Goal: Communication & Community: Answer question/provide support

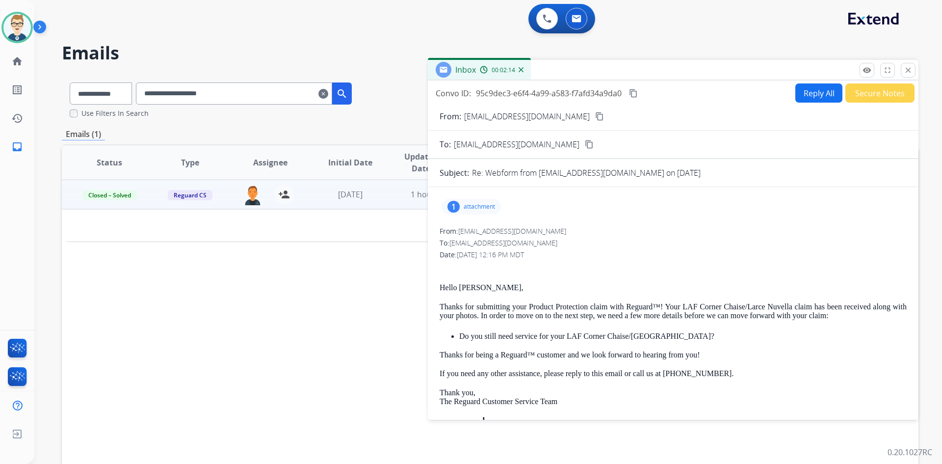
scroll to position [343, 0]
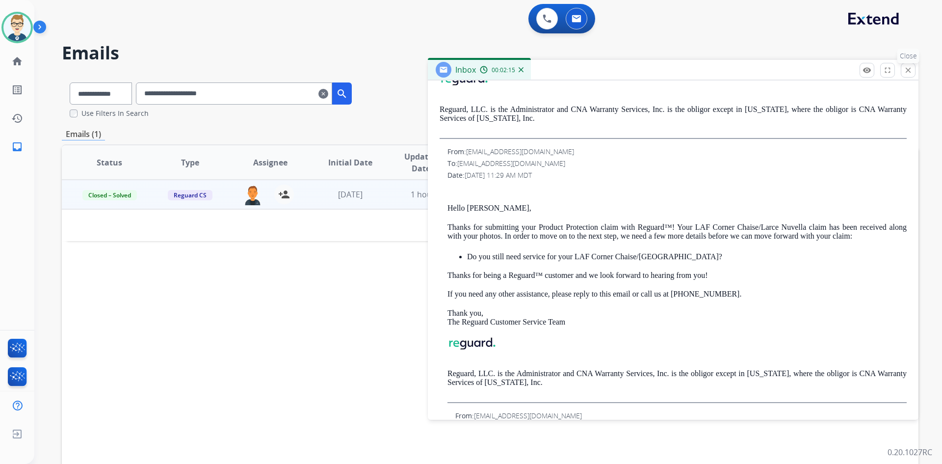
click at [909, 74] on mat-icon "close" at bounding box center [908, 70] width 9 height 9
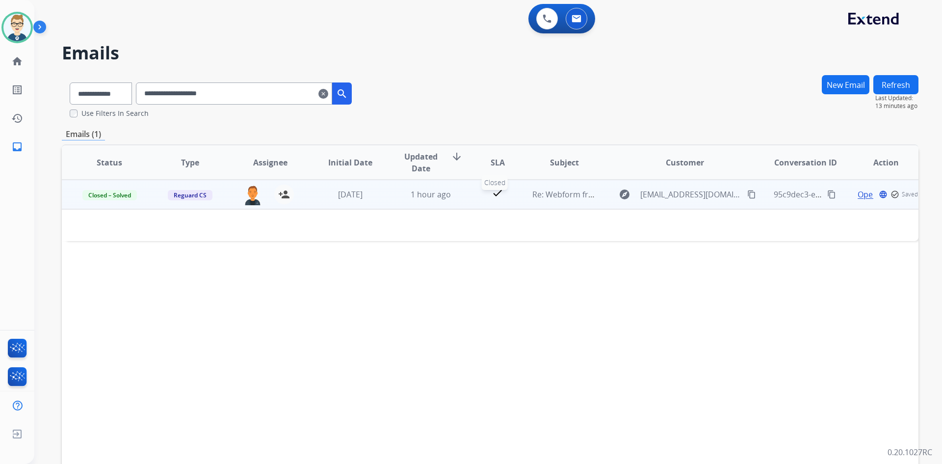
click at [479, 198] on div "check" at bounding box center [497, 194] width 37 height 15
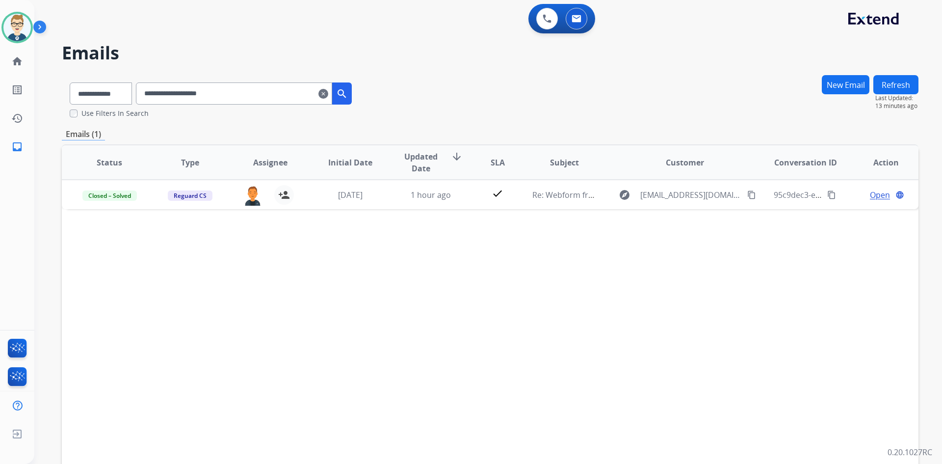
click at [328, 94] on mat-icon "clear" at bounding box center [323, 94] width 10 height 12
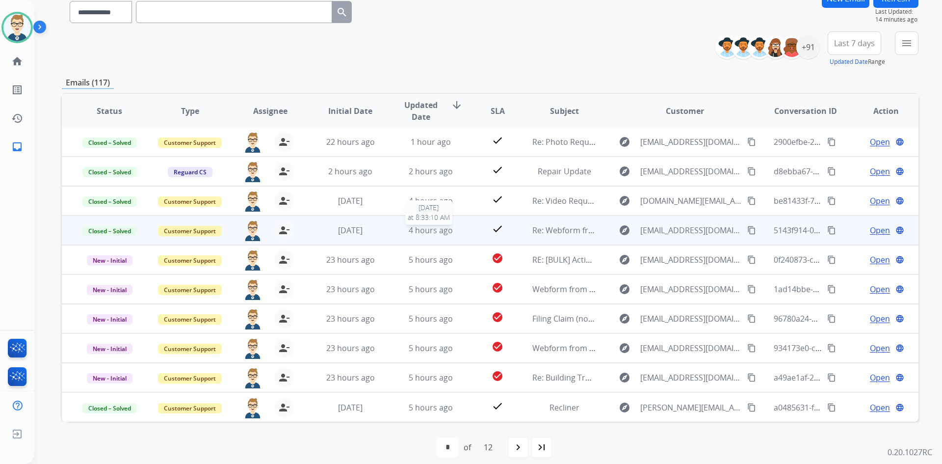
scroll to position [95, 0]
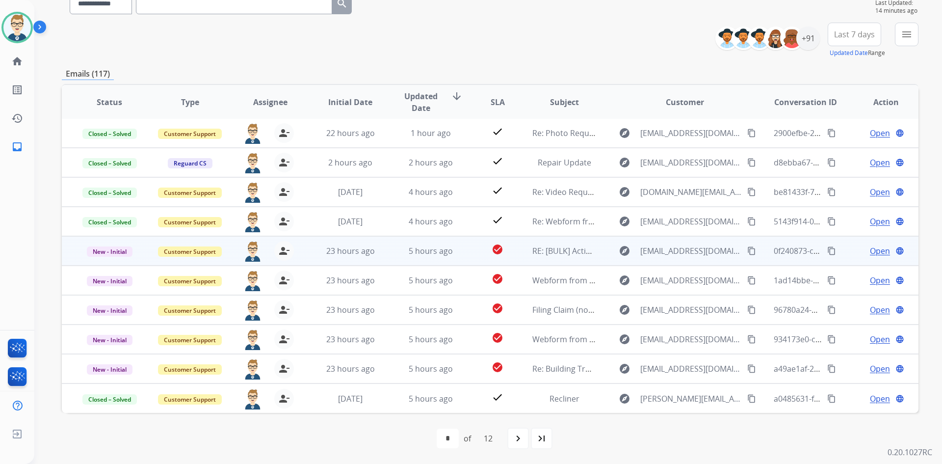
click at [391, 253] on td "5 hours ago" at bounding box center [423, 250] width 80 height 29
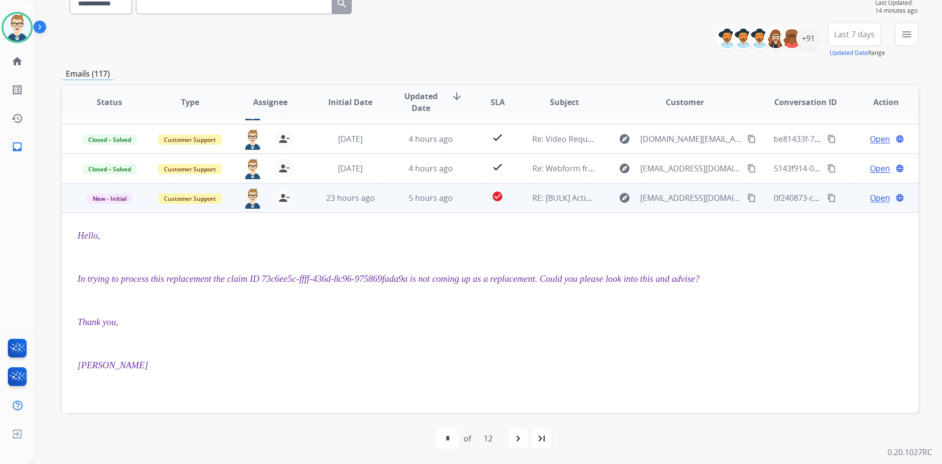
scroll to position [69, 0]
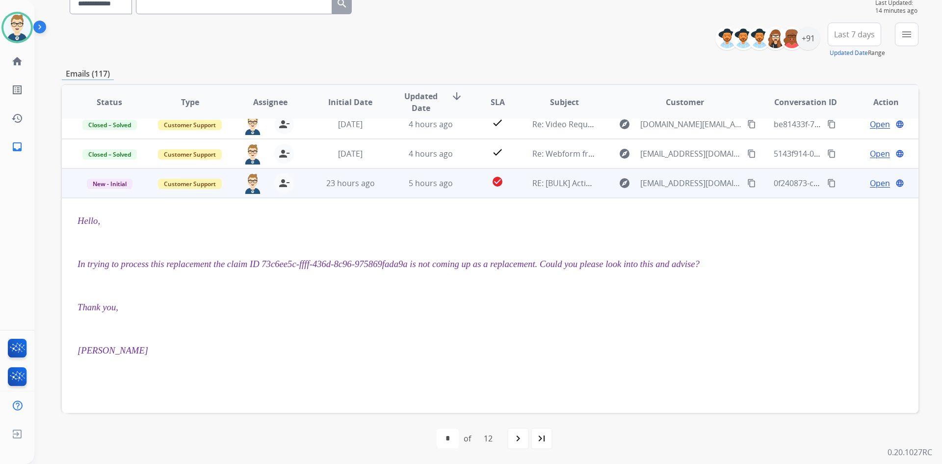
click at [881, 178] on span "Open" at bounding box center [880, 183] width 20 height 12
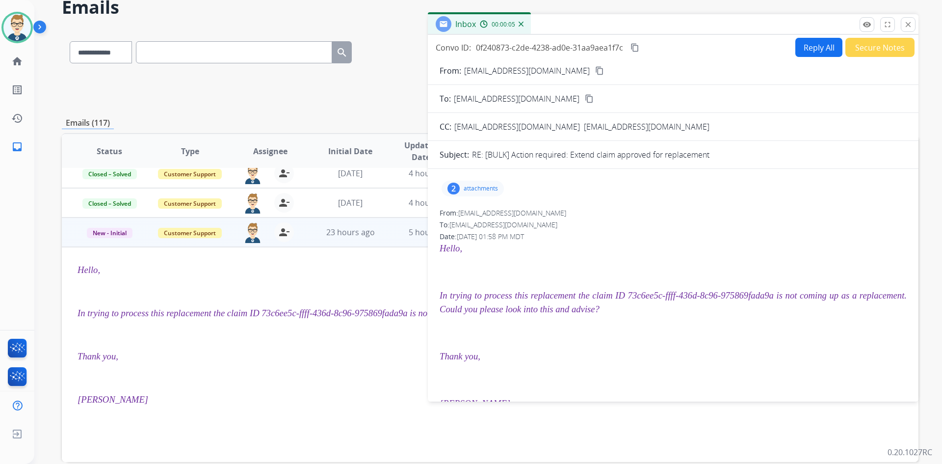
scroll to position [0, 0]
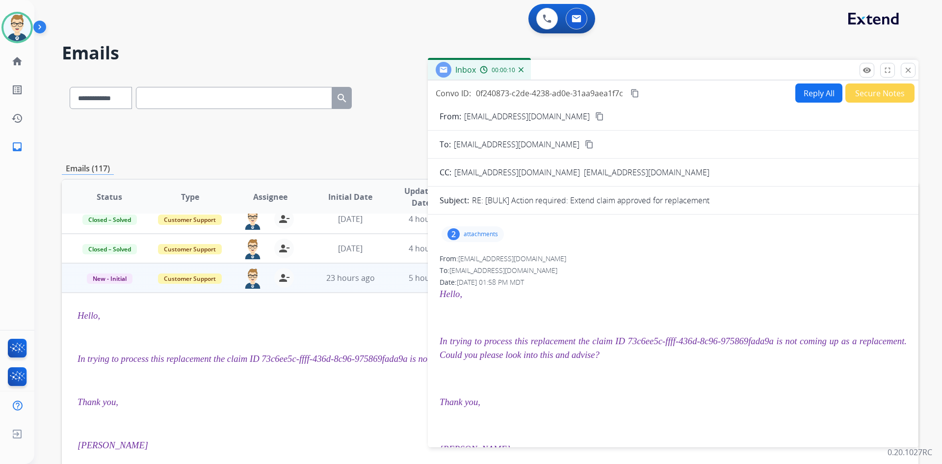
click at [872, 96] on button "Secure Notes" at bounding box center [879, 92] width 69 height 19
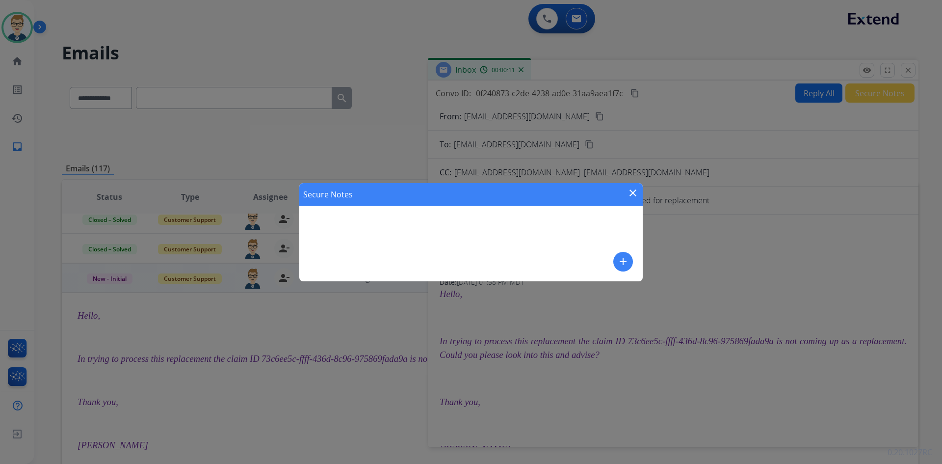
click at [624, 263] on mat-icon "add" at bounding box center [623, 262] width 12 height 12
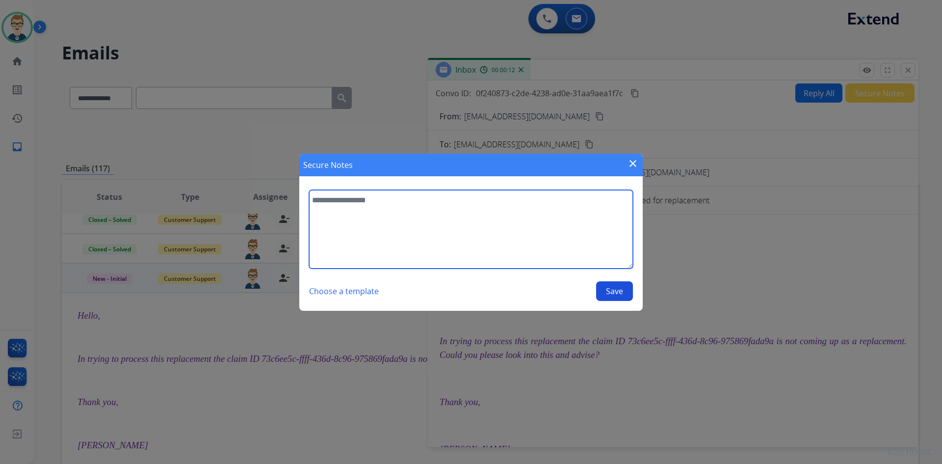
click at [482, 246] on textarea at bounding box center [471, 229] width 324 height 79
type textarea "**********"
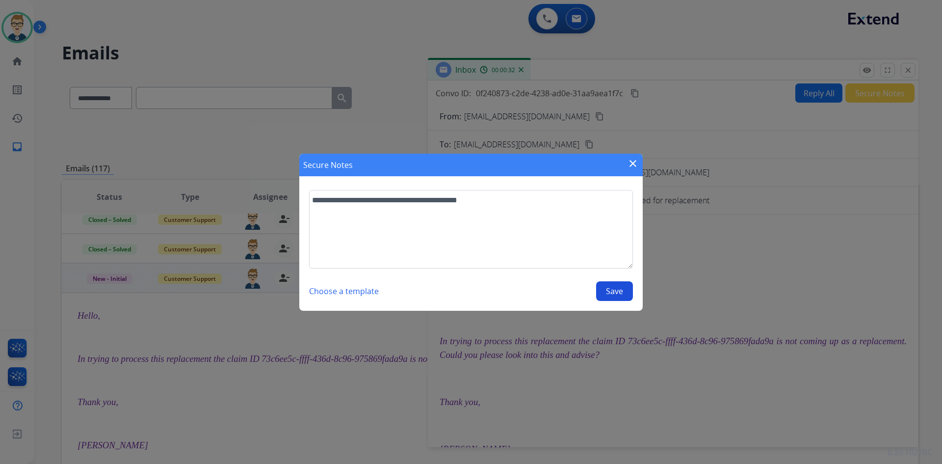
click at [600, 284] on button "Save" at bounding box center [614, 291] width 37 height 20
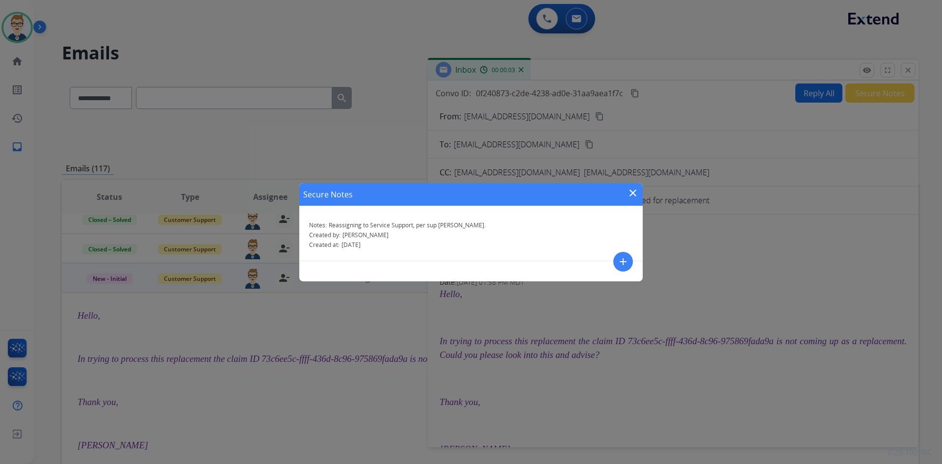
click at [633, 192] on mat-icon "close" at bounding box center [633, 193] width 12 height 12
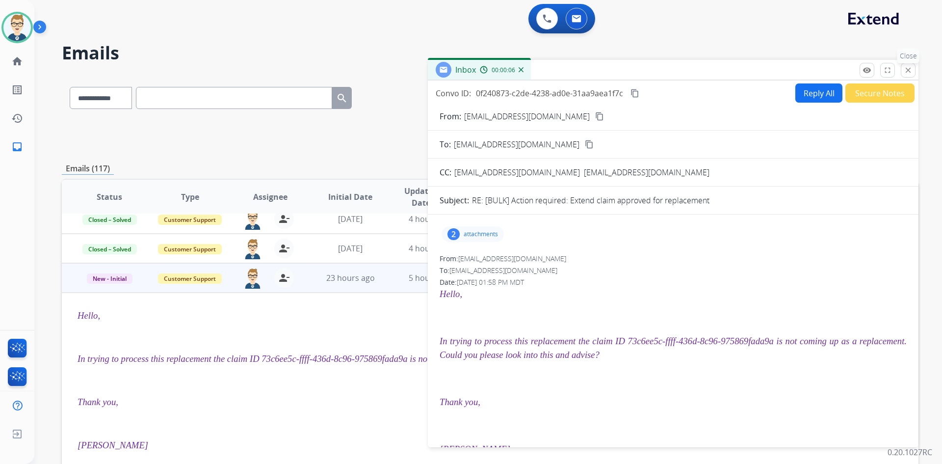
click at [912, 67] on mat-icon "close" at bounding box center [908, 70] width 9 height 9
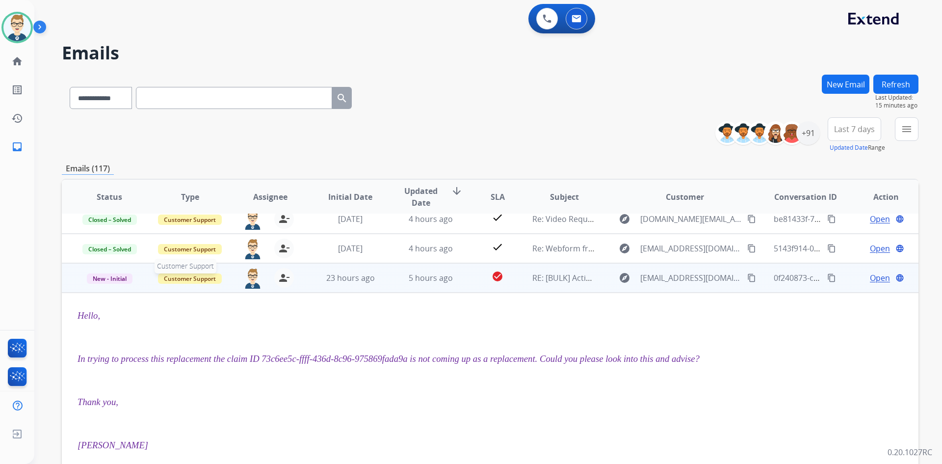
click at [208, 279] on span "Customer Support" at bounding box center [190, 278] width 64 height 10
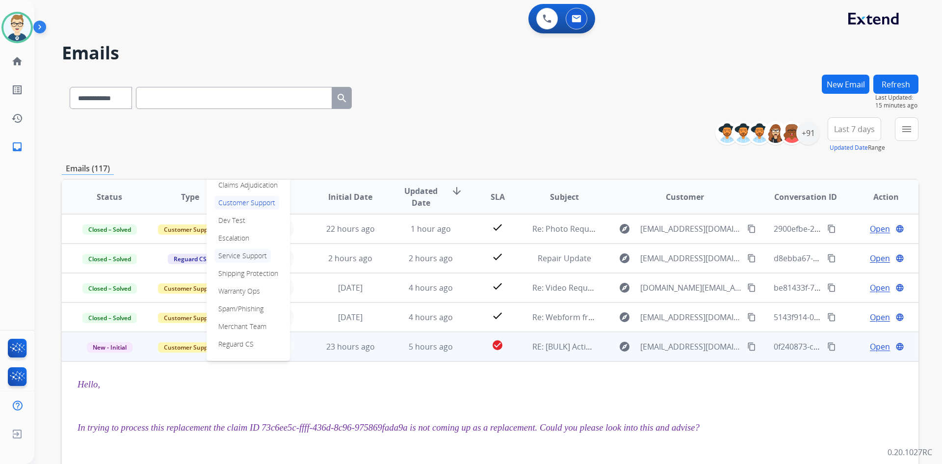
click at [234, 254] on p "Service Support" at bounding box center [242, 256] width 56 height 14
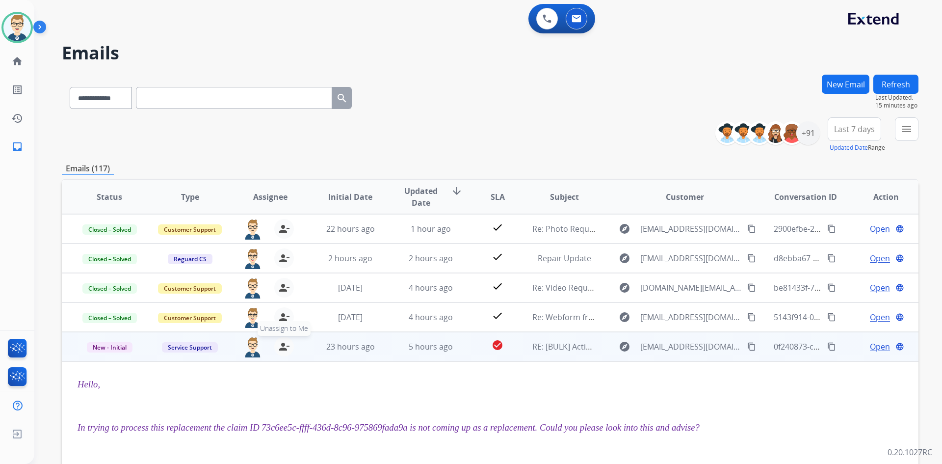
click at [281, 351] on mat-icon "person_remove" at bounding box center [284, 347] width 12 height 12
click at [890, 86] on button "Refresh" at bounding box center [895, 84] width 45 height 19
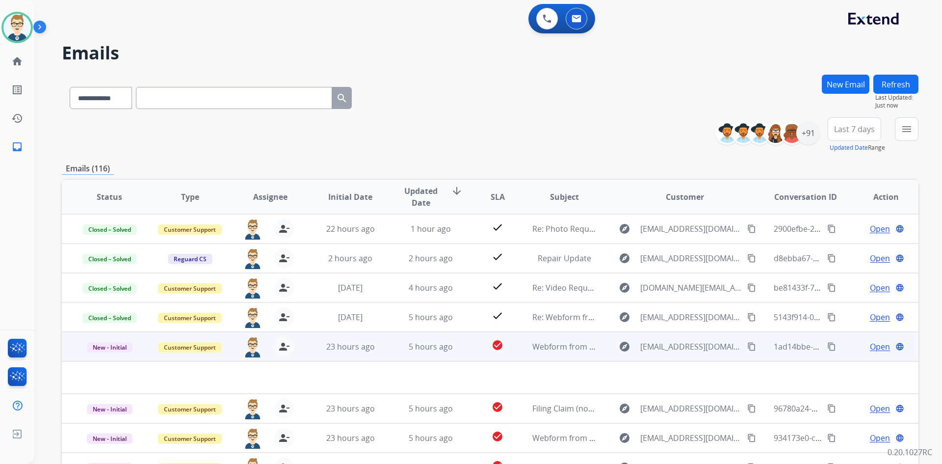
click at [467, 351] on td "check_circle" at bounding box center [489, 346] width 53 height 29
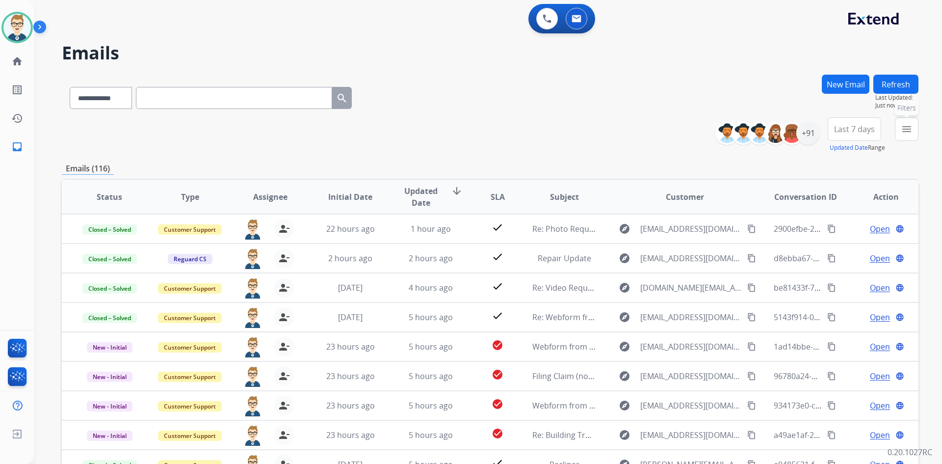
click at [904, 132] on mat-icon "menu" at bounding box center [907, 129] width 12 height 12
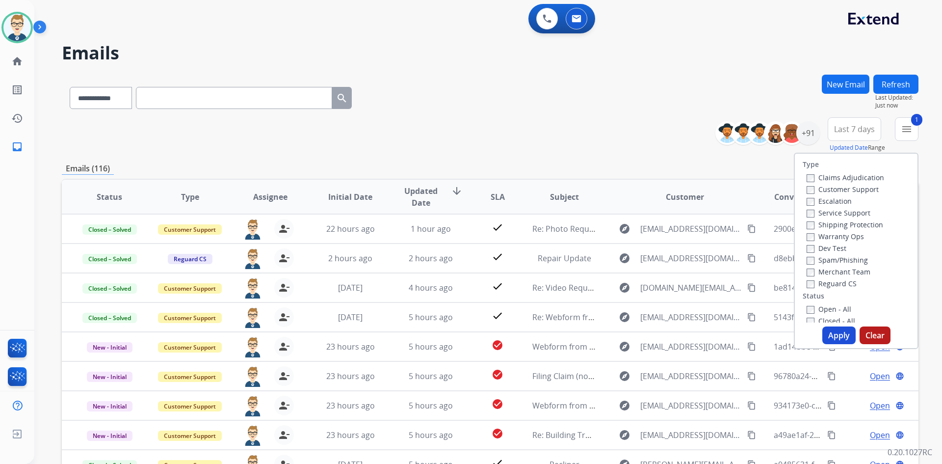
click at [842, 335] on button "Apply" at bounding box center [838, 335] width 33 height 18
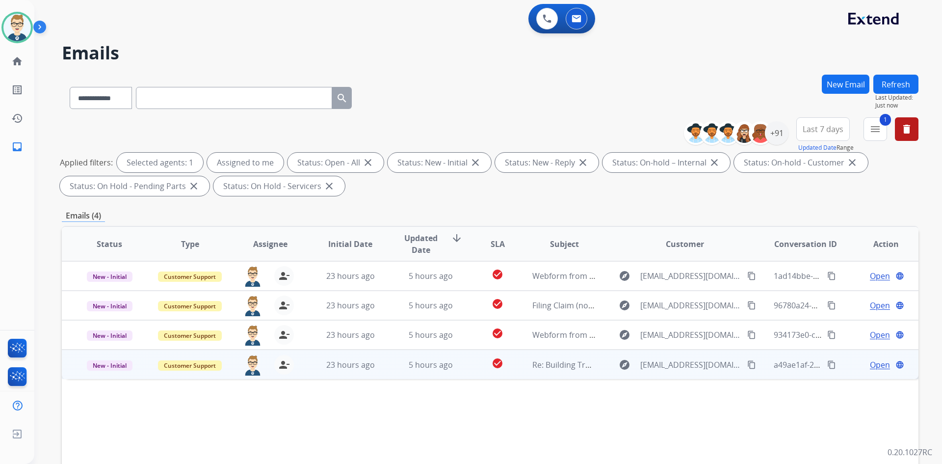
click at [871, 367] on span "Open" at bounding box center [880, 365] width 20 height 12
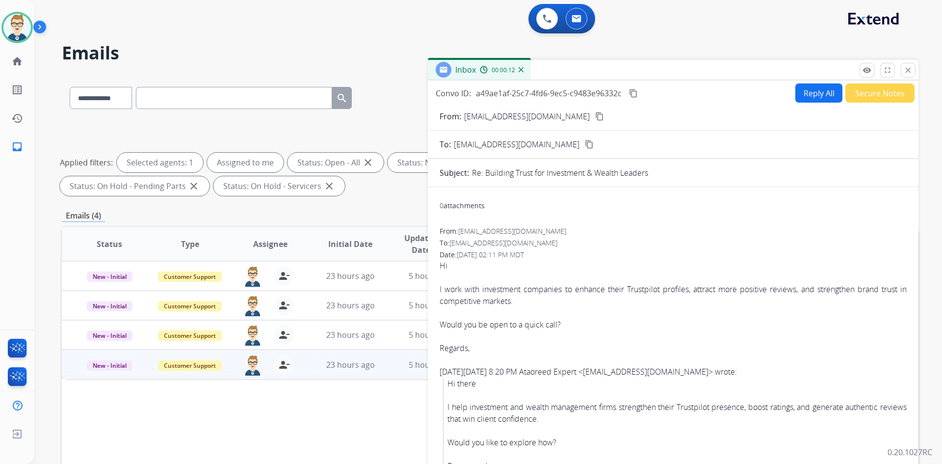
click at [873, 94] on button "Secure Notes" at bounding box center [879, 92] width 69 height 19
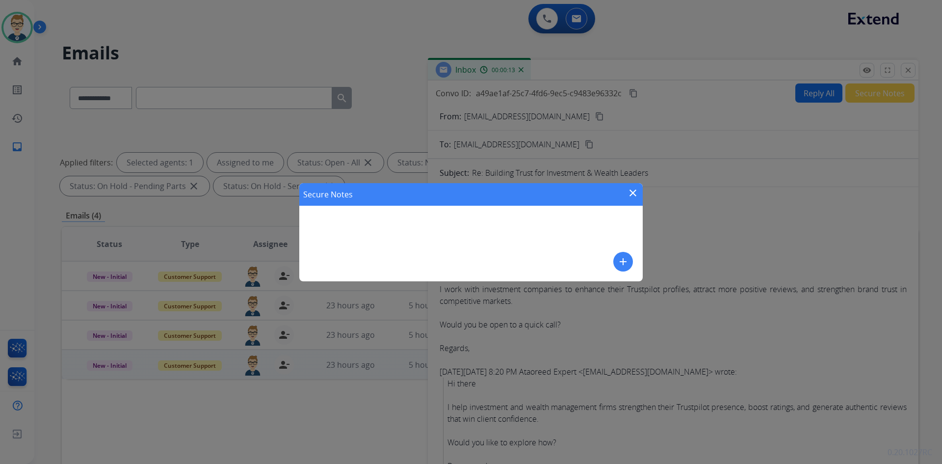
click at [618, 261] on mat-icon "add" at bounding box center [623, 262] width 12 height 12
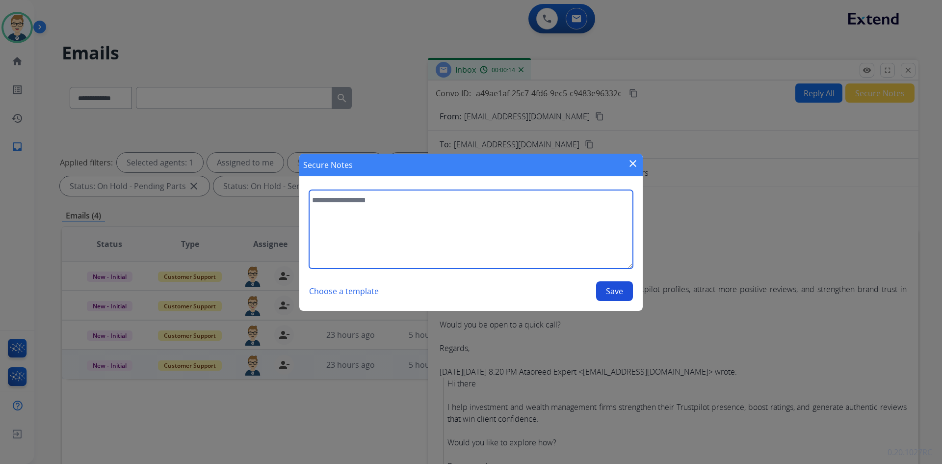
click at [517, 249] on textarea at bounding box center [471, 229] width 324 height 79
type textarea "**********"
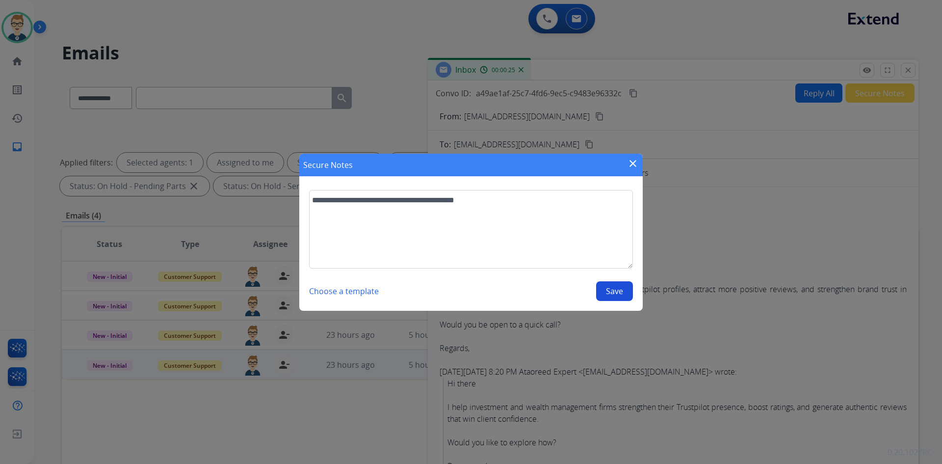
click at [606, 293] on button "Save" at bounding box center [614, 291] width 37 height 20
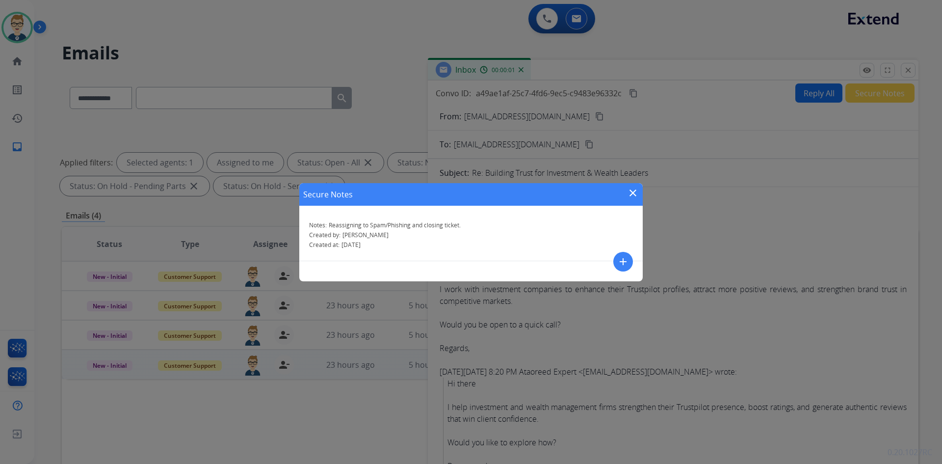
click at [632, 193] on mat-icon "close" at bounding box center [633, 193] width 12 height 12
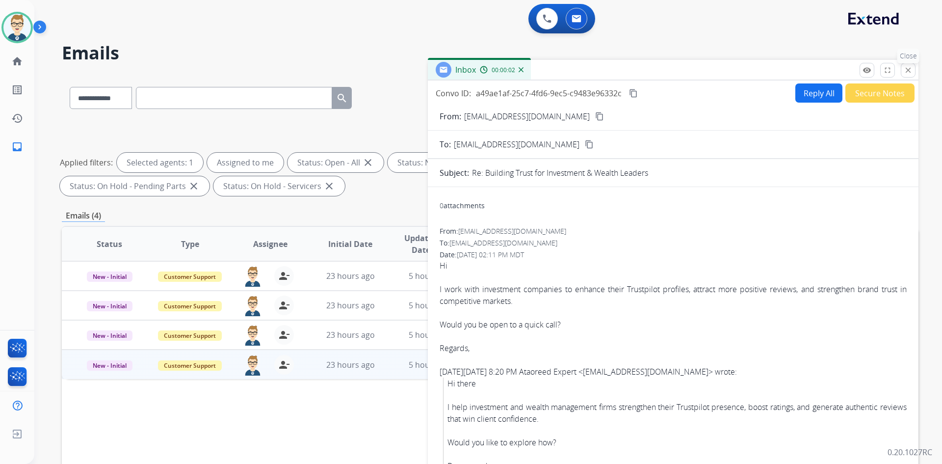
click at [902, 69] on button "close Close" at bounding box center [908, 70] width 15 height 15
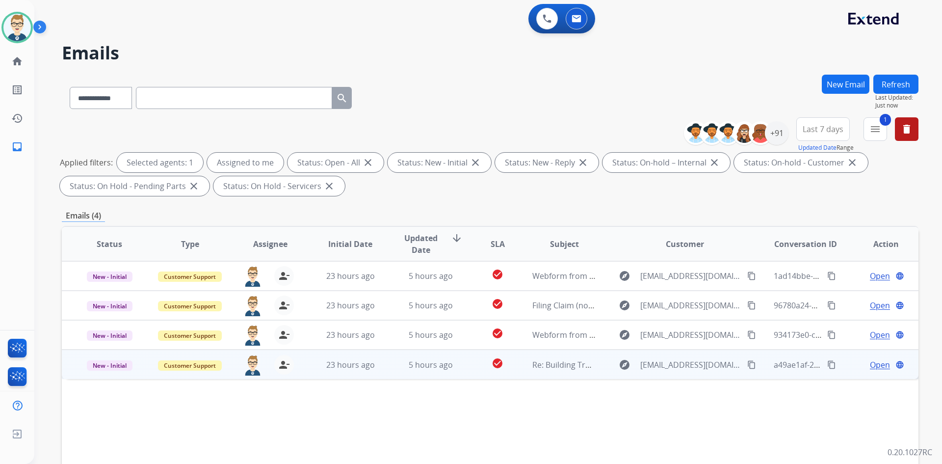
click at [383, 374] on td "5 hours ago" at bounding box center [423, 363] width 80 height 29
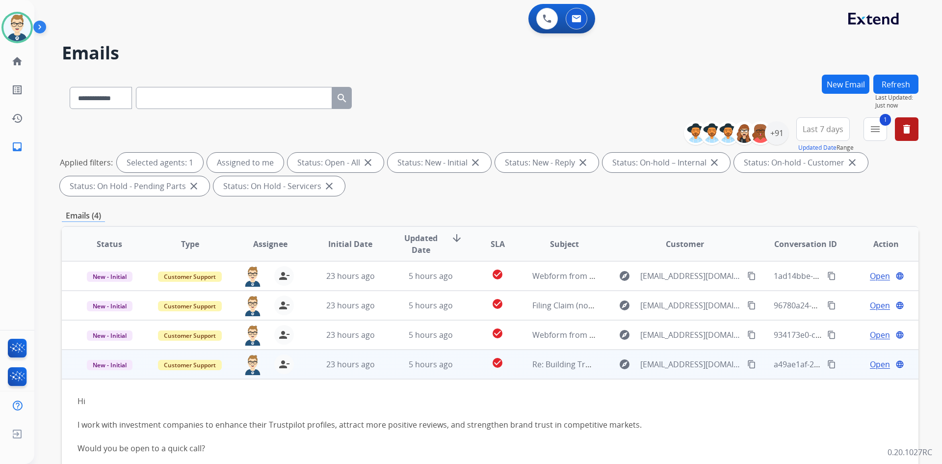
scroll to position [68, 0]
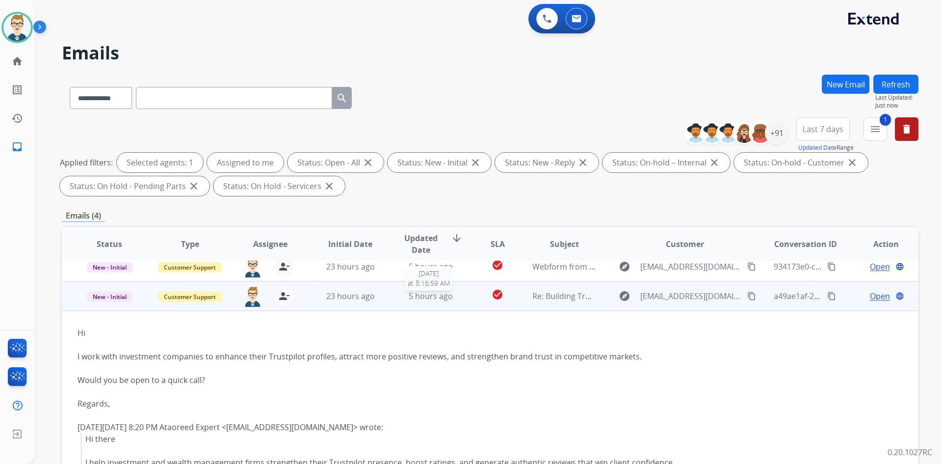
click at [453, 298] on div "5 hours ago" at bounding box center [431, 296] width 64 height 12
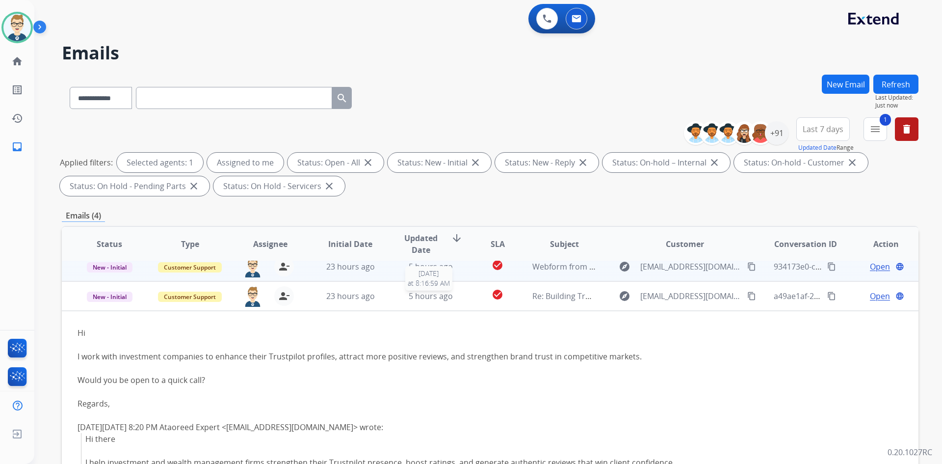
scroll to position [0, 0]
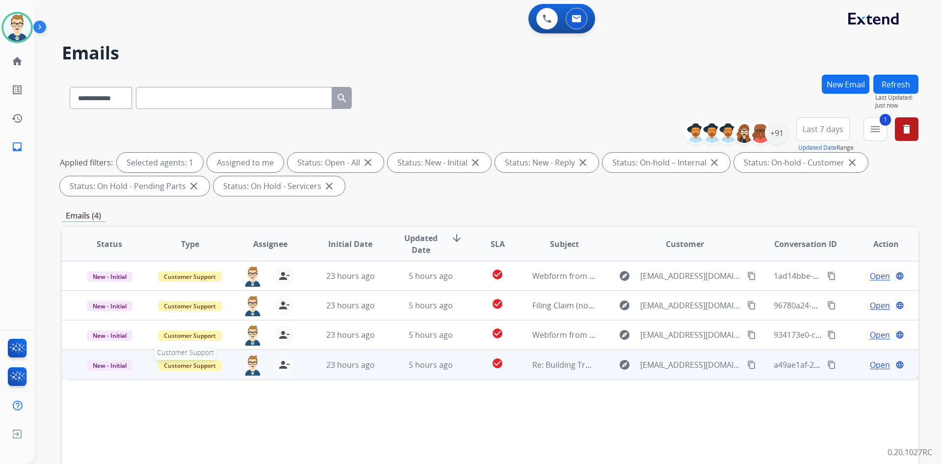
click at [181, 364] on span "Customer Support" at bounding box center [190, 365] width 64 height 10
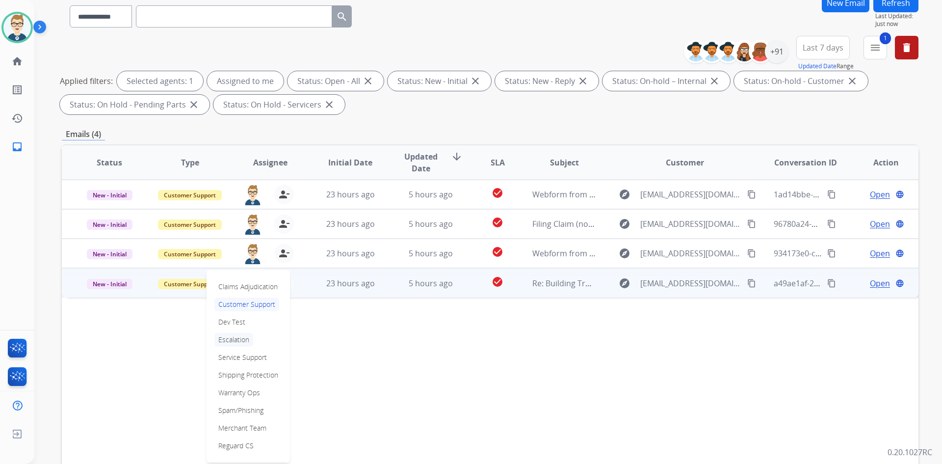
scroll to position [98, 0]
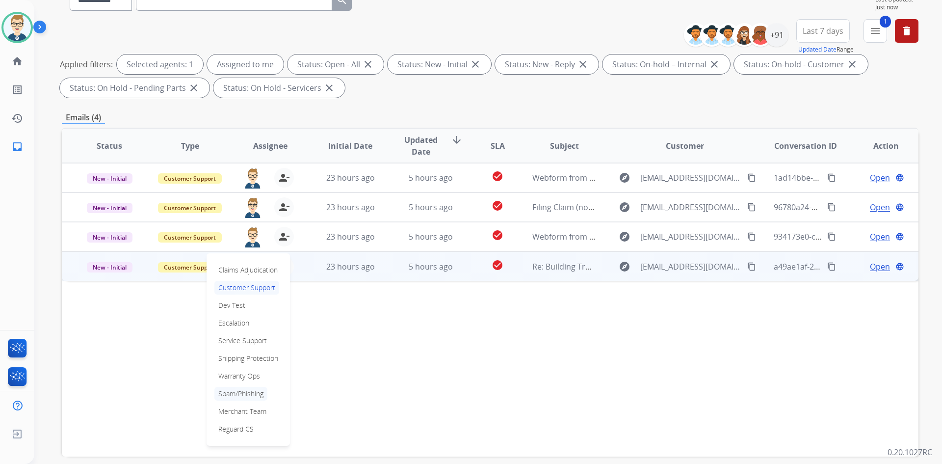
click at [239, 389] on p "Spam/Phishing" at bounding box center [240, 394] width 53 height 14
click at [108, 266] on span "New - Initial" at bounding box center [110, 267] width 46 height 10
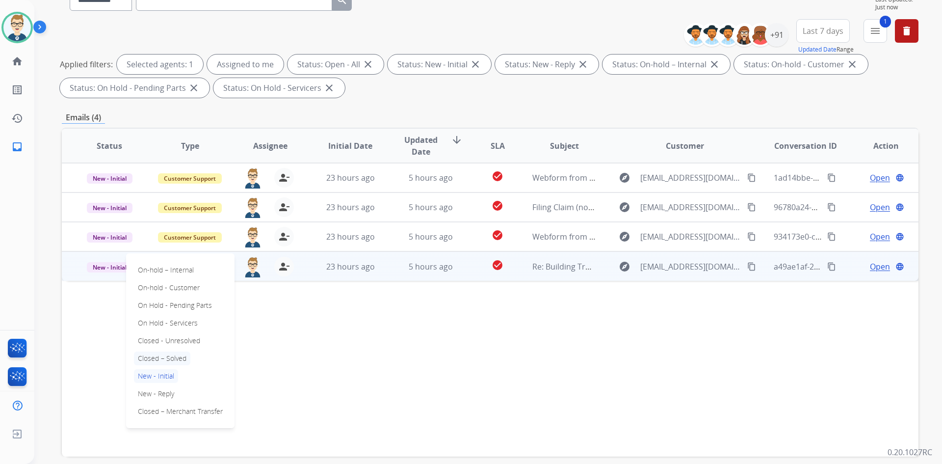
click at [163, 356] on p "Closed – Solved" at bounding box center [162, 358] width 56 height 14
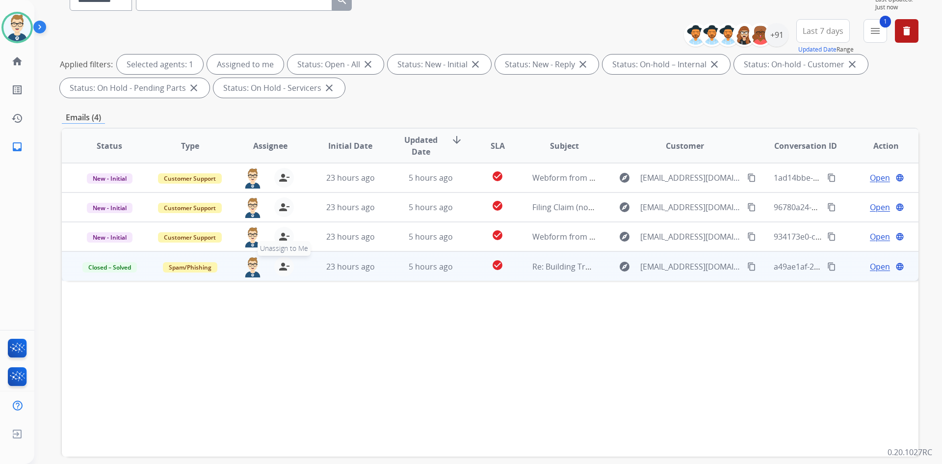
click at [278, 266] on mat-icon "person_remove" at bounding box center [284, 267] width 12 height 12
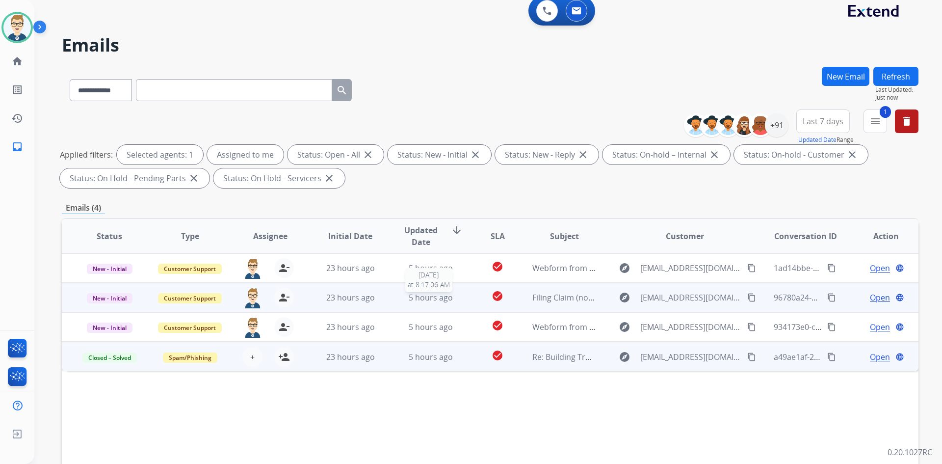
scroll to position [0, 0]
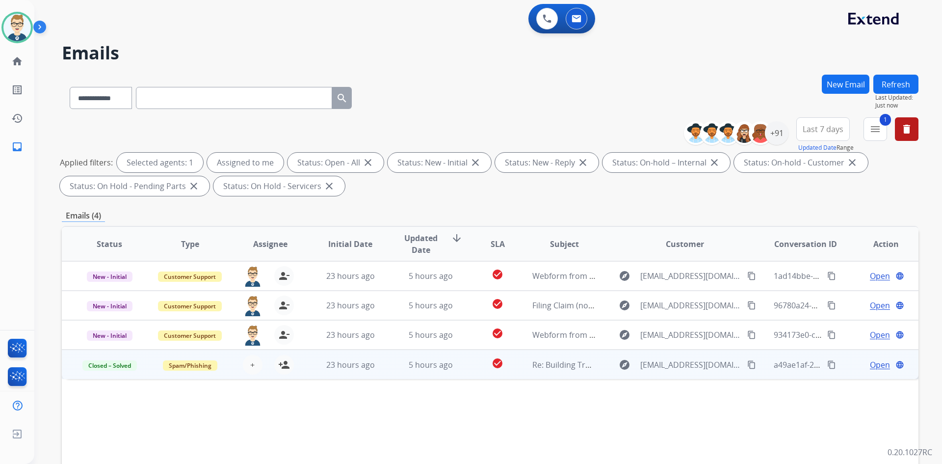
click at [893, 84] on button "Refresh" at bounding box center [895, 84] width 45 height 19
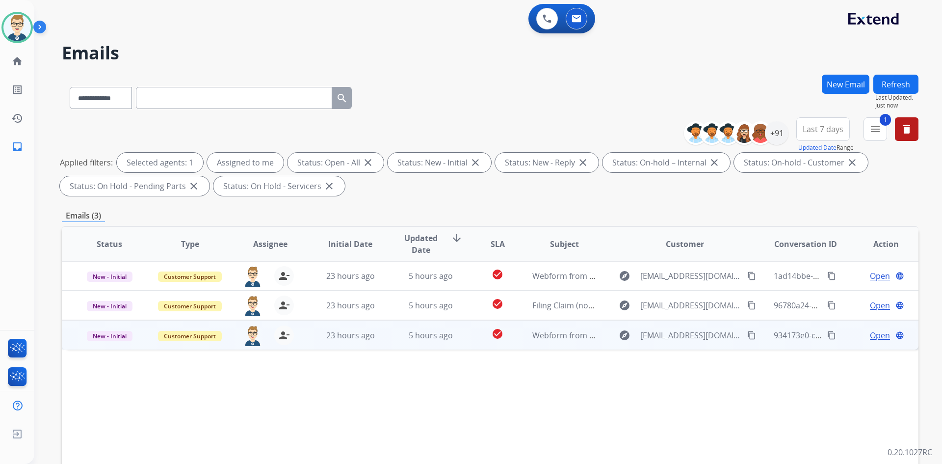
click at [874, 337] on span "Open" at bounding box center [880, 335] width 20 height 12
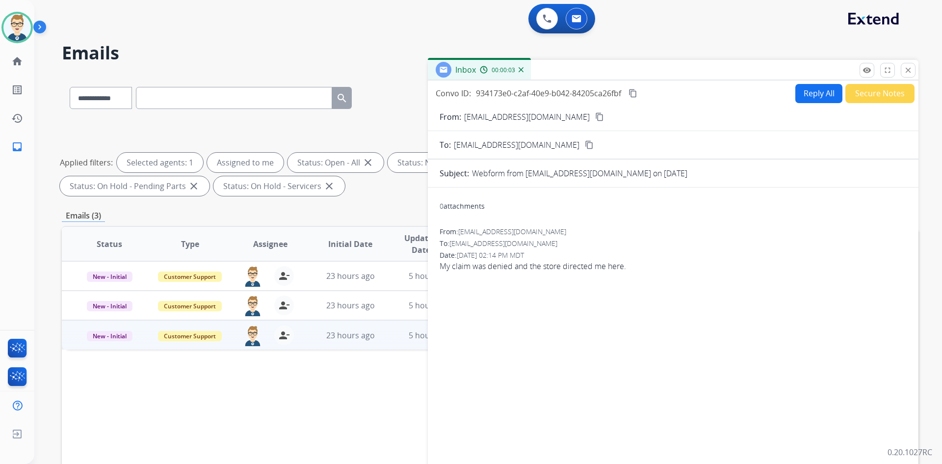
click at [595, 117] on mat-icon "content_copy" at bounding box center [599, 116] width 9 height 9
click at [308, 98] on input "text" at bounding box center [234, 98] width 196 height 22
paste input "**********"
type input "**********"
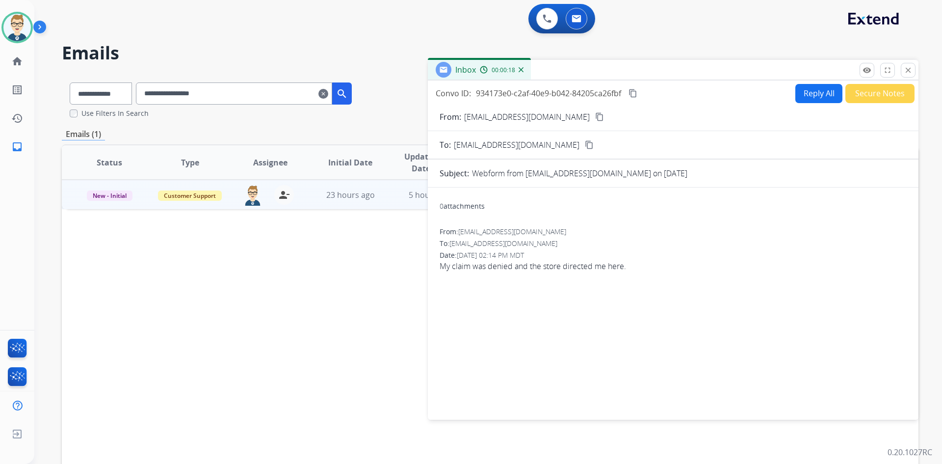
click at [595, 118] on mat-icon "content_copy" at bounding box center [599, 116] width 9 height 9
click at [795, 93] on button "Reply All" at bounding box center [818, 93] width 47 height 19
select select "**********"
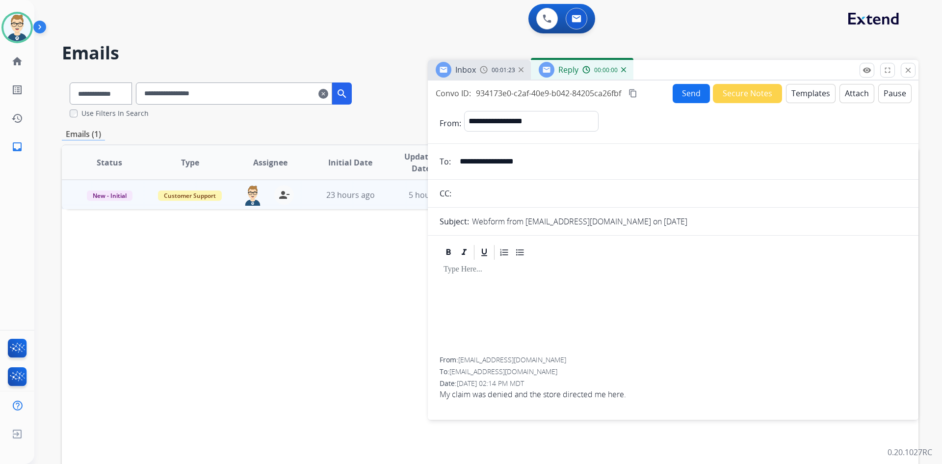
click at [795, 93] on button "Templates" at bounding box center [811, 93] width 50 height 19
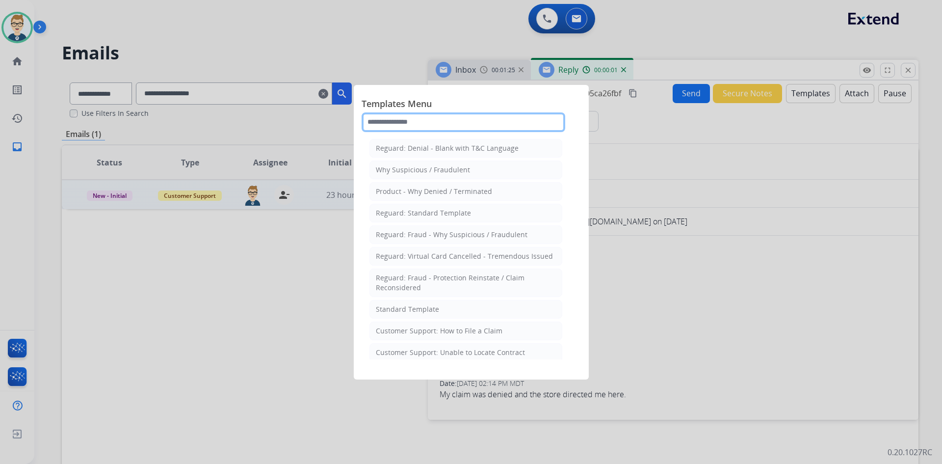
click at [479, 118] on input "text" at bounding box center [464, 122] width 204 height 20
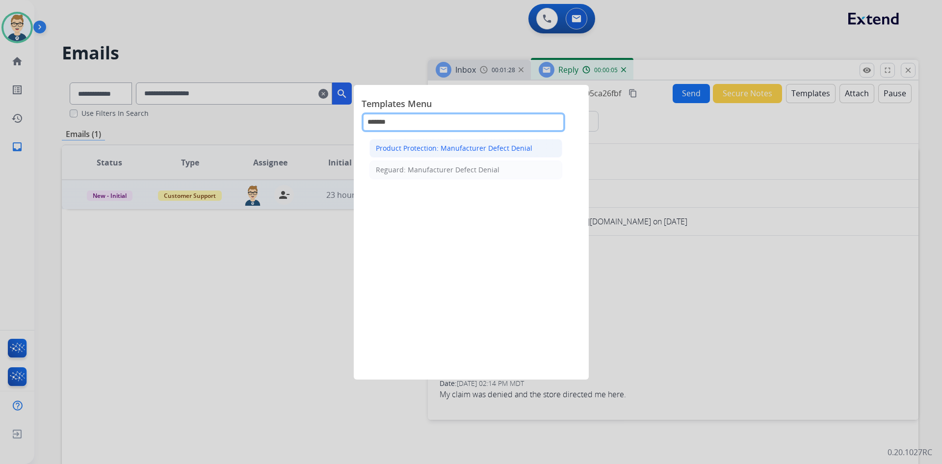
type input "*******"
click at [481, 147] on div "Product Protection: Manufacturer Defect Denial" at bounding box center [454, 148] width 157 height 10
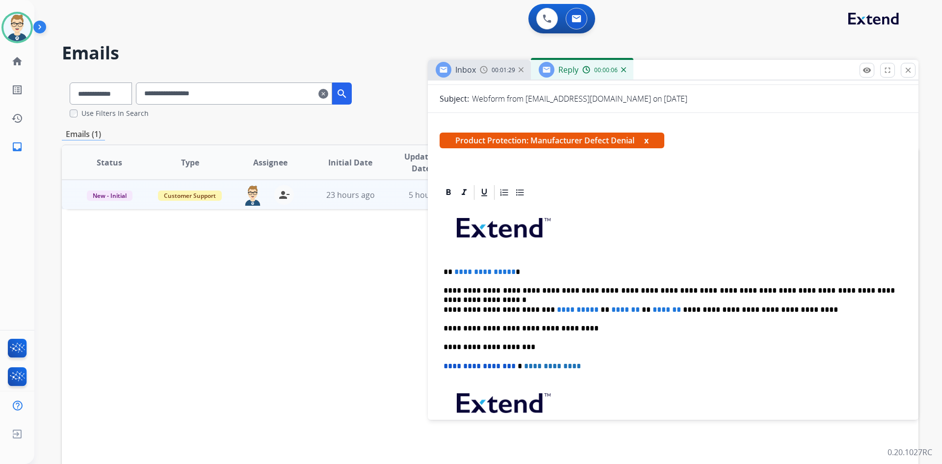
scroll to position [196, 0]
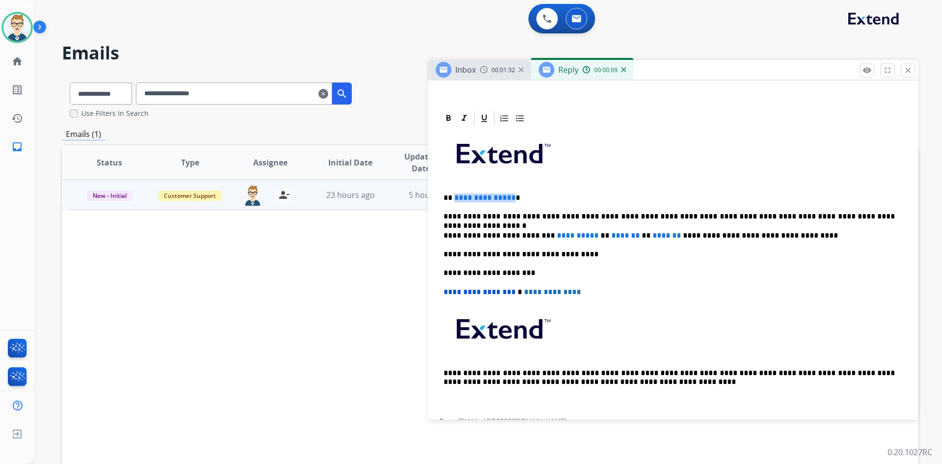
drag, startPoint x: 510, startPoint y: 194, endPoint x: 454, endPoint y: 194, distance: 55.9
click at [454, 194] on p "**********" at bounding box center [669, 197] width 451 height 9
drag, startPoint x: 543, startPoint y: 234, endPoint x: 593, endPoint y: 238, distance: 49.8
click at [593, 238] on p "**********" at bounding box center [669, 235] width 451 height 9
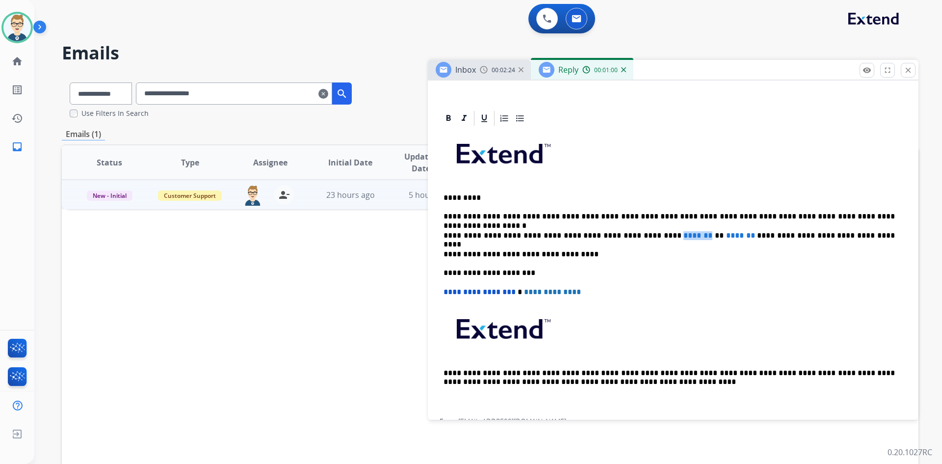
drag, startPoint x: 640, startPoint y: 233, endPoint x: 672, endPoint y: 238, distance: 32.3
click at [672, 238] on p "**********" at bounding box center [669, 235] width 451 height 9
drag, startPoint x: 731, startPoint y: 233, endPoint x: 701, endPoint y: 237, distance: 30.3
click at [701, 237] on p "**********" at bounding box center [669, 235] width 451 height 9
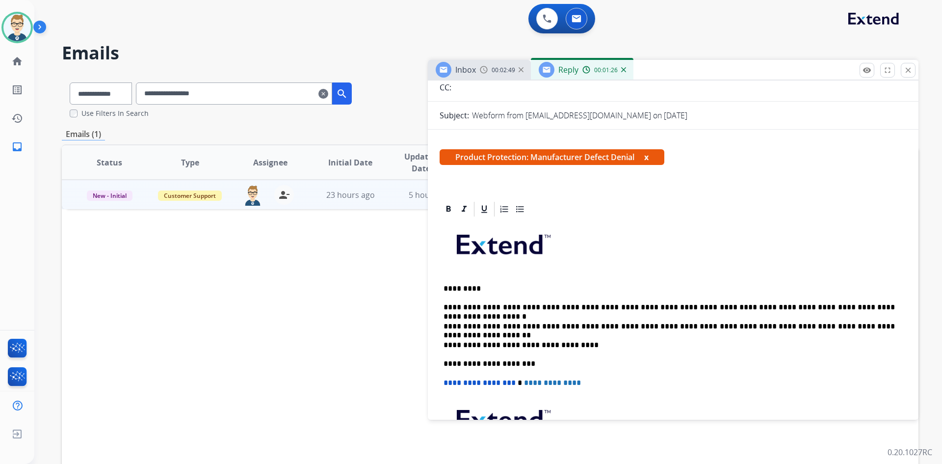
scroll to position [0, 0]
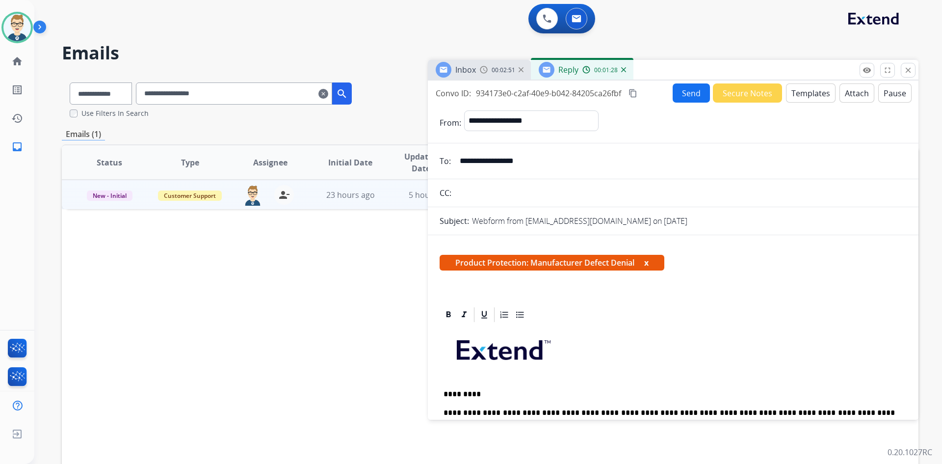
click at [632, 92] on mat-icon "content_copy" at bounding box center [633, 93] width 9 height 9
click at [679, 91] on button "Send" at bounding box center [691, 92] width 37 height 19
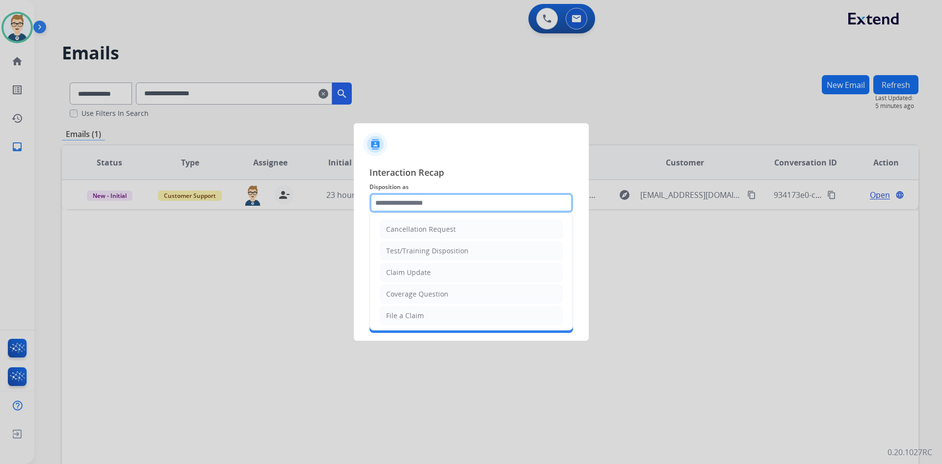
click at [438, 204] on input "text" at bounding box center [471, 203] width 204 height 20
click at [418, 270] on div "Claim Update" at bounding box center [408, 272] width 45 height 10
type input "**********"
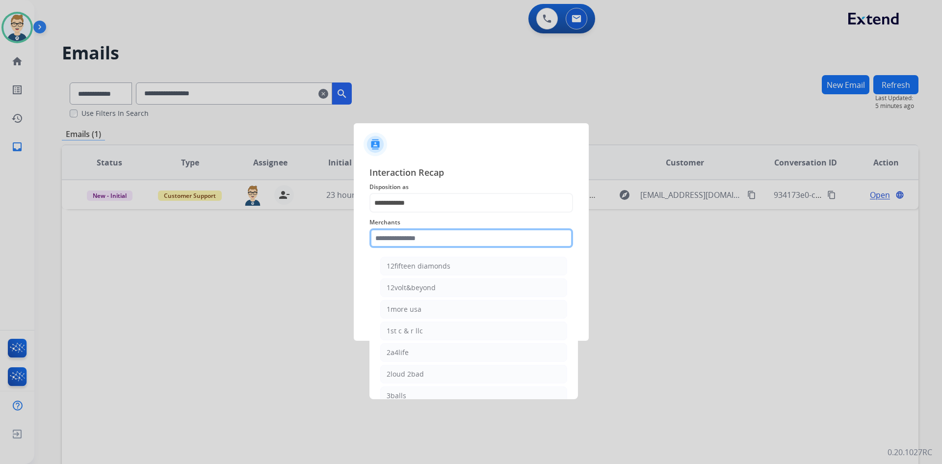
click at [422, 234] on input "text" at bounding box center [471, 238] width 204 height 20
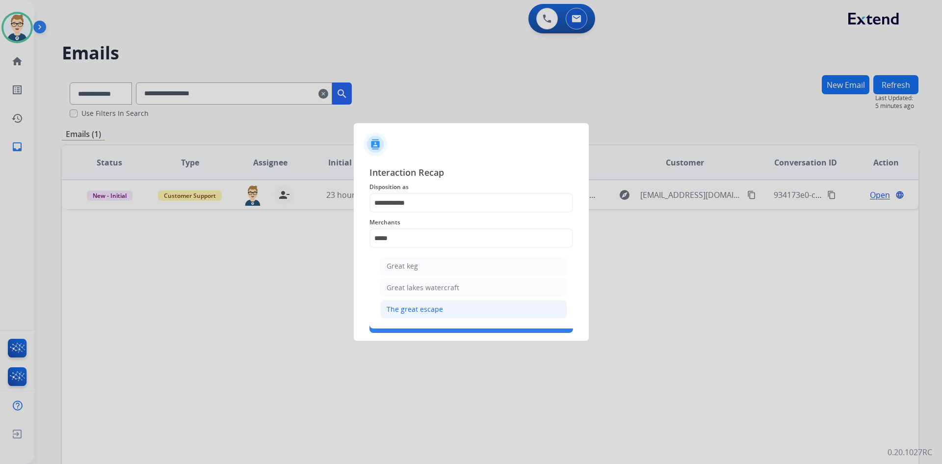
click at [412, 308] on div "The great escape" at bounding box center [415, 309] width 56 height 10
type input "**********"
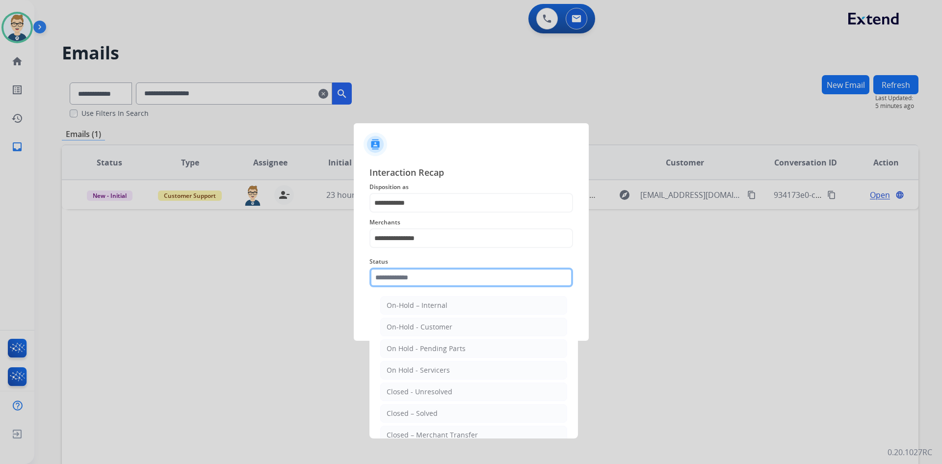
click at [413, 276] on input "text" at bounding box center [471, 277] width 204 height 20
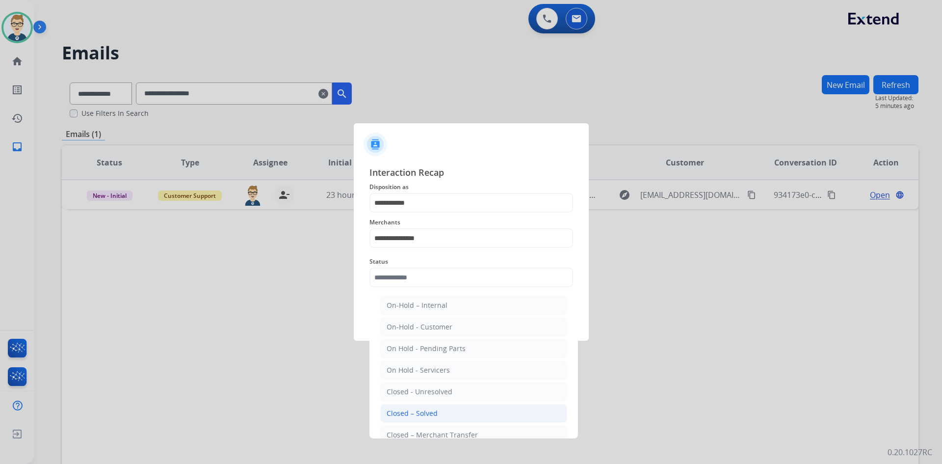
click at [416, 407] on li "Closed – Solved" at bounding box center [473, 413] width 187 height 19
type input "**********"
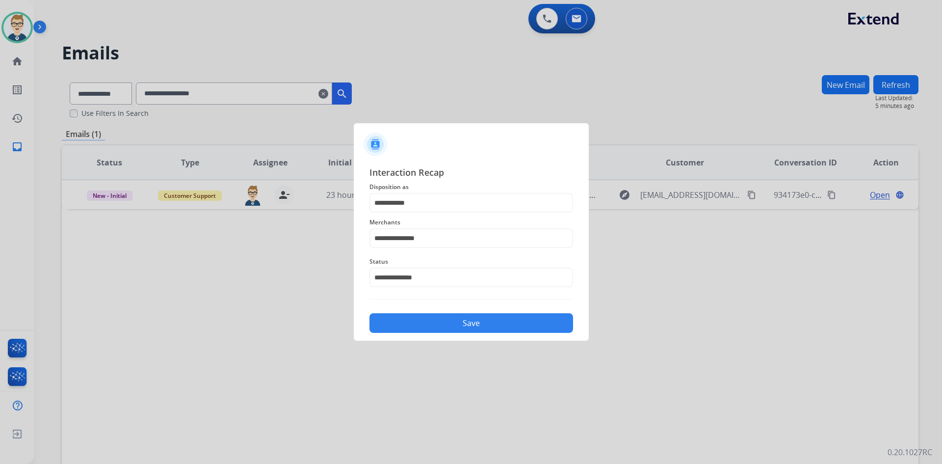
click at [430, 319] on button "Save" at bounding box center [471, 323] width 204 height 20
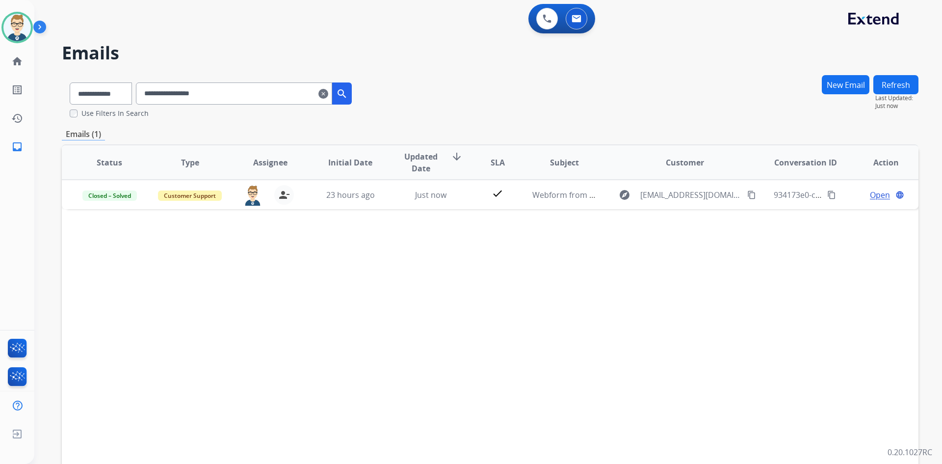
click at [328, 92] on mat-icon "clear" at bounding box center [323, 94] width 10 height 12
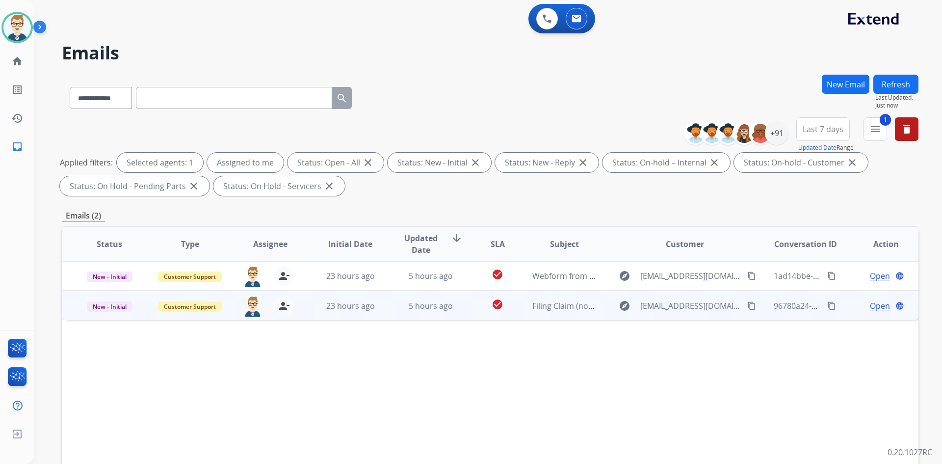
click at [876, 307] on span "Open" at bounding box center [880, 306] width 20 height 12
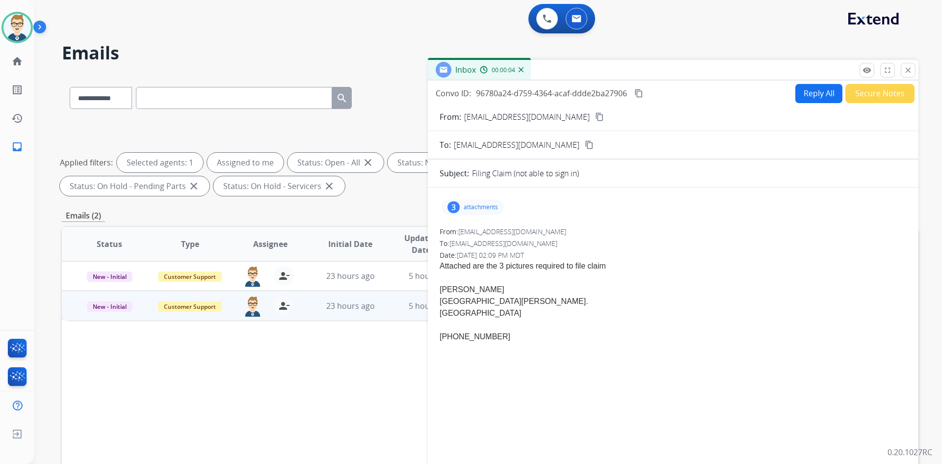
click at [595, 118] on mat-icon "content_copy" at bounding box center [599, 116] width 9 height 9
click at [472, 209] on p "attachments" at bounding box center [481, 207] width 34 height 8
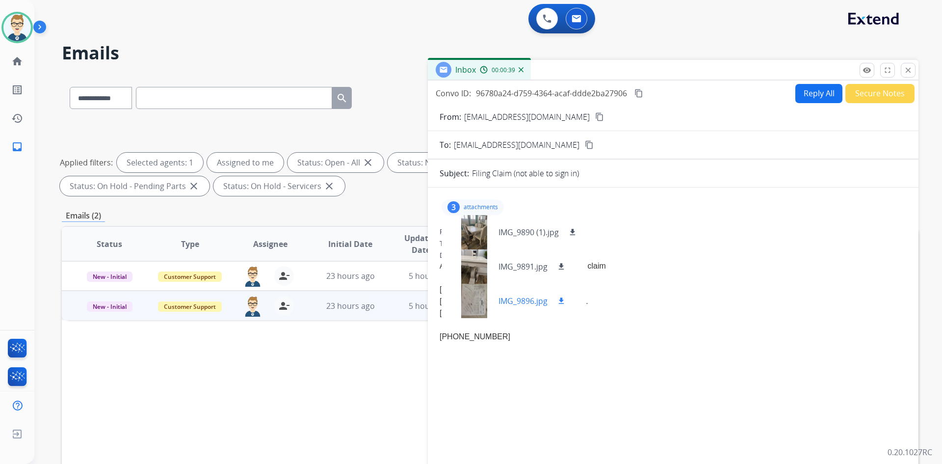
click at [512, 298] on p "IMG_9896.jpg" at bounding box center [523, 301] width 49 height 12
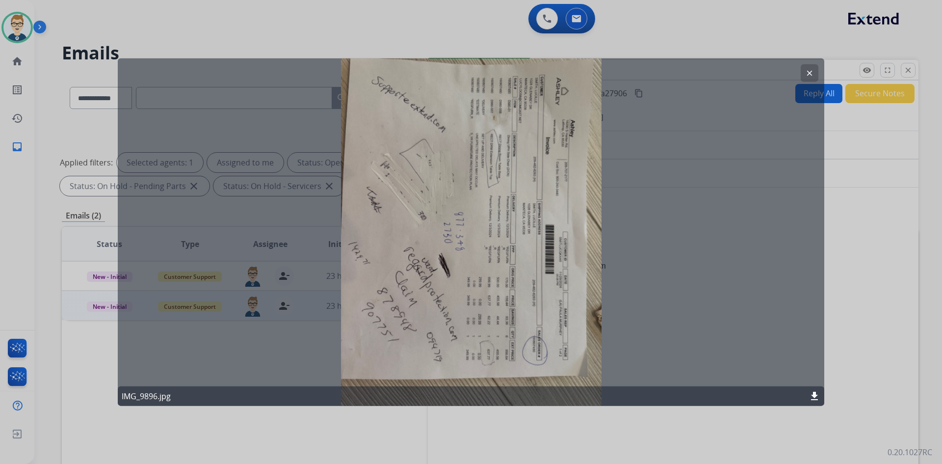
click at [816, 397] on mat-icon "download" at bounding box center [815, 396] width 12 height 12
click at [811, 67] on button "clear" at bounding box center [810, 73] width 18 height 18
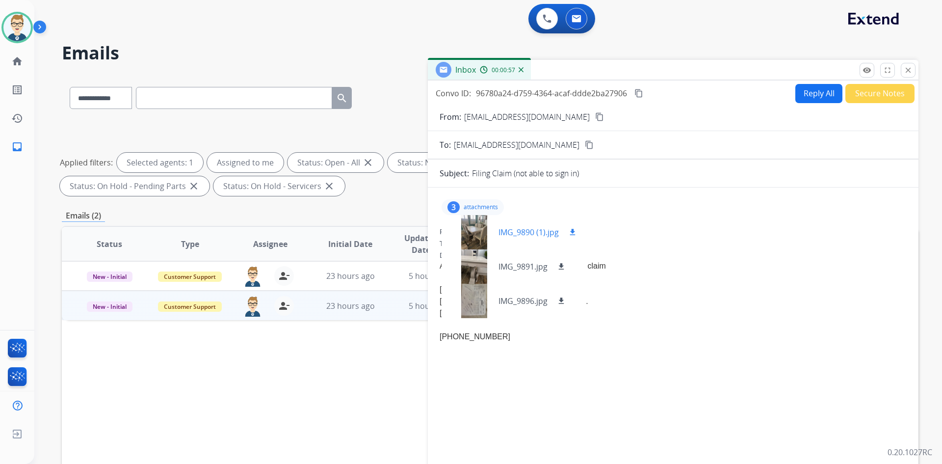
click at [538, 227] on p "IMG_9890 (1).jpg" at bounding box center [529, 232] width 60 height 12
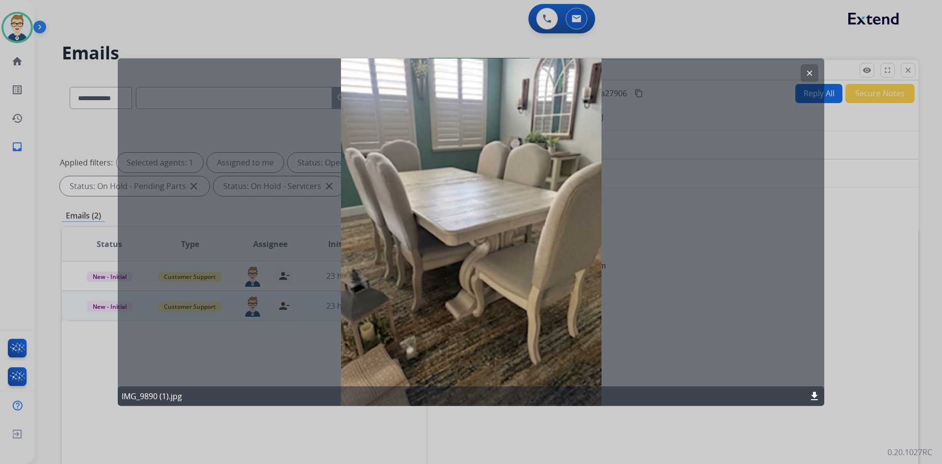
click at [814, 396] on mat-icon "download" at bounding box center [815, 396] width 12 height 12
click at [806, 73] on mat-icon "clear" at bounding box center [809, 72] width 9 height 9
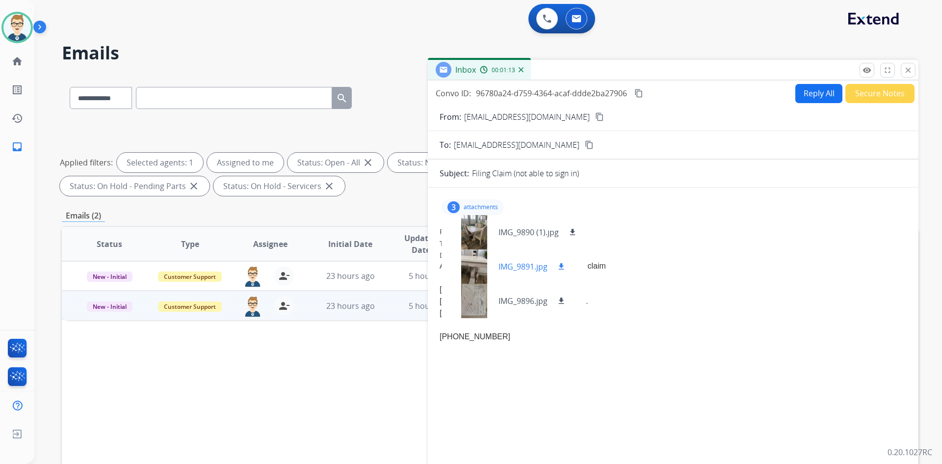
click at [533, 263] on p "IMG_9891.jpg" at bounding box center [523, 267] width 49 height 12
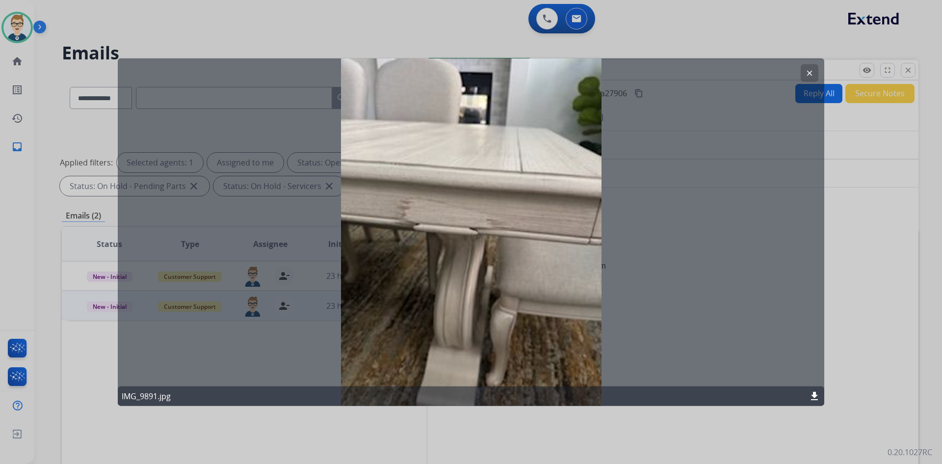
click at [807, 69] on mat-icon "clear" at bounding box center [809, 72] width 9 height 9
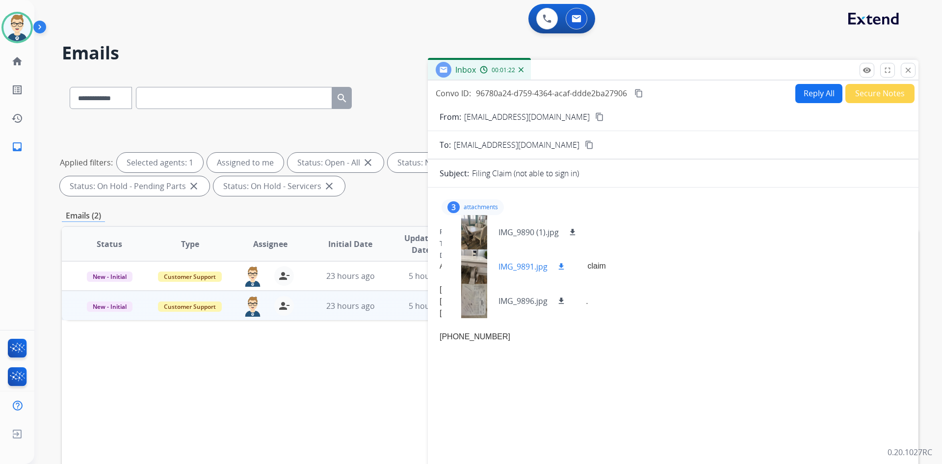
click at [509, 264] on p "IMG_9891.jpg" at bounding box center [523, 267] width 49 height 12
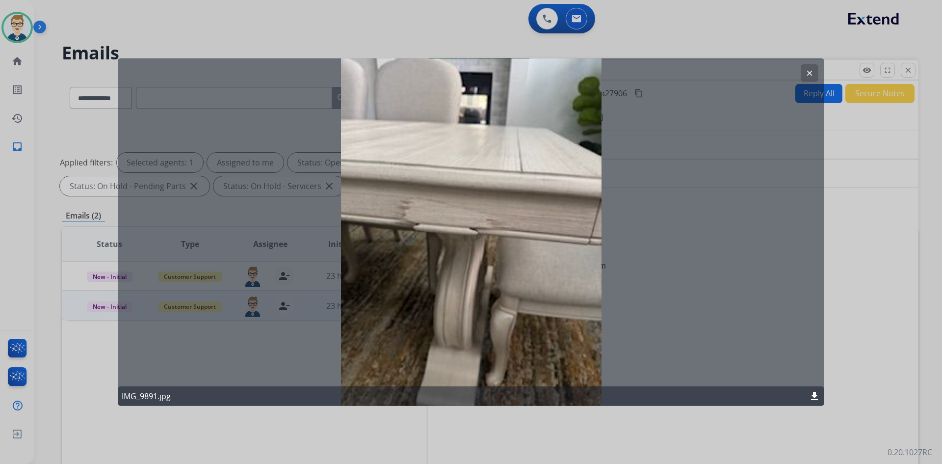
click at [813, 394] on mat-icon "download" at bounding box center [815, 396] width 12 height 12
click at [543, 17] on div at bounding box center [471, 232] width 942 height 464
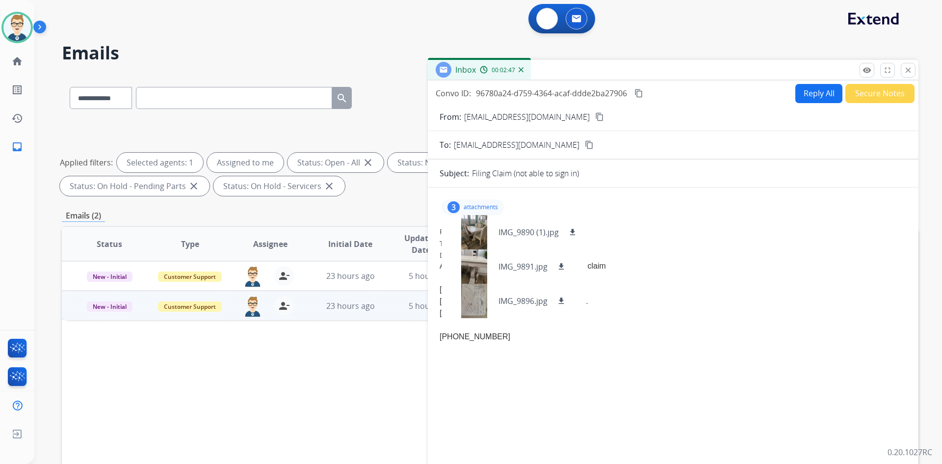
click at [543, 17] on img at bounding box center [547, 18] width 9 height 9
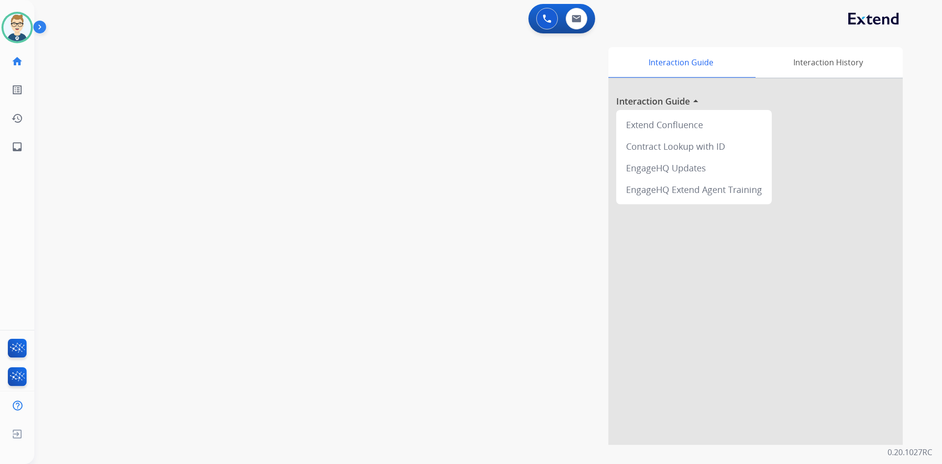
click at [543, 17] on img at bounding box center [547, 18] width 9 height 9
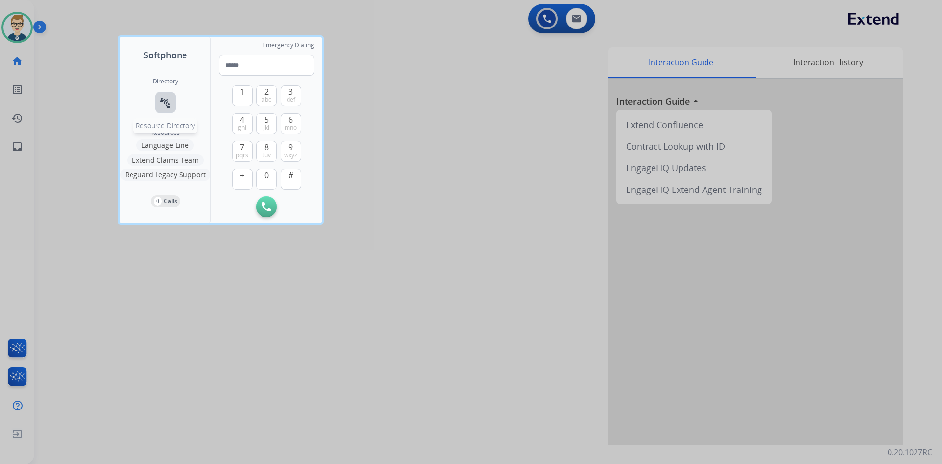
click at [160, 98] on mat-icon "connect_without_contact" at bounding box center [165, 103] width 12 height 12
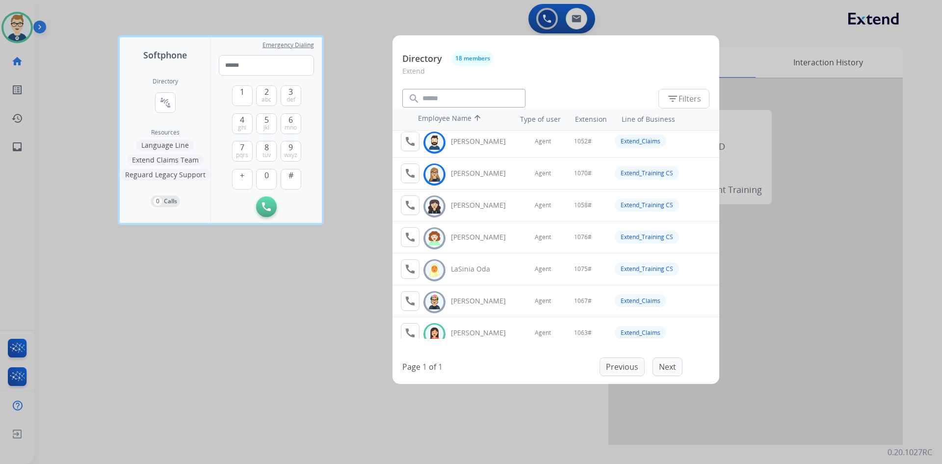
scroll to position [245, 0]
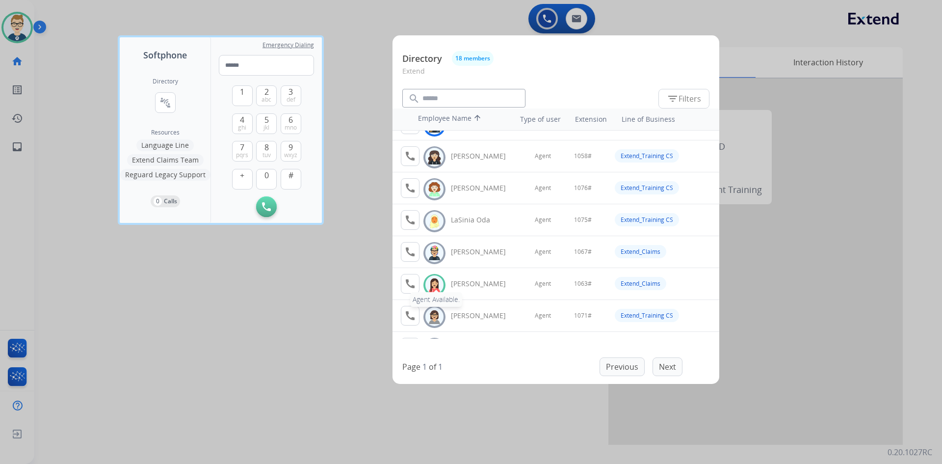
click at [415, 287] on mat-icon "call" at bounding box center [410, 284] width 12 height 12
click at [247, 100] on button "1" at bounding box center [242, 95] width 21 height 21
click at [261, 179] on button "0" at bounding box center [266, 179] width 21 height 21
click at [289, 124] on span "mno" at bounding box center [291, 128] width 12 height 8
click at [290, 98] on span "def" at bounding box center [291, 100] width 9 height 8
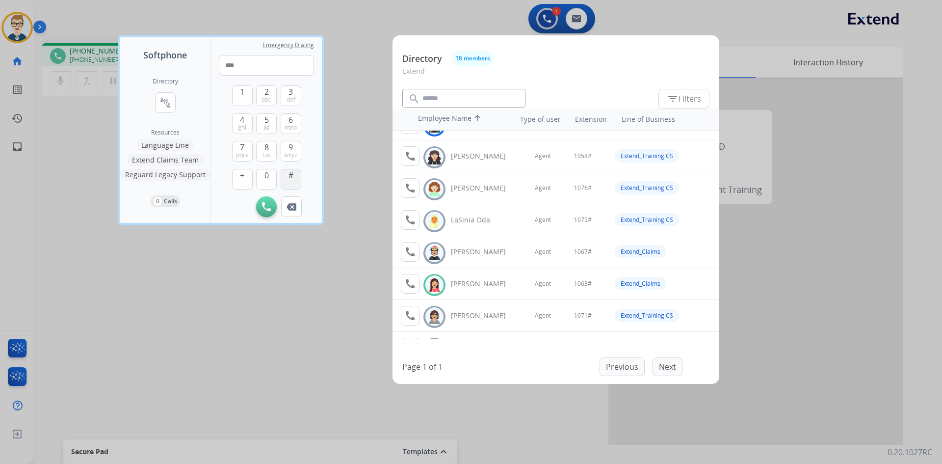
click at [292, 174] on span "#" at bounding box center [291, 175] width 5 height 12
type input "*****"
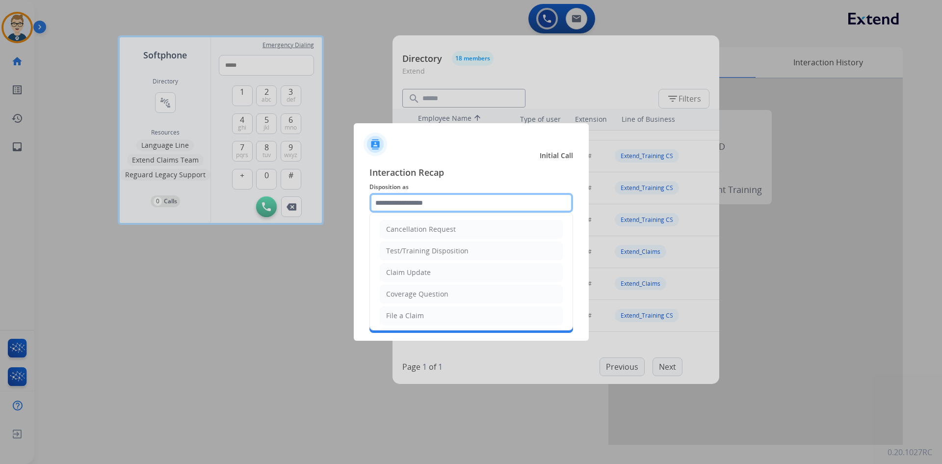
click at [415, 206] on input "text" at bounding box center [471, 203] width 204 height 20
click at [401, 267] on li "Claim Update" at bounding box center [471, 272] width 183 height 19
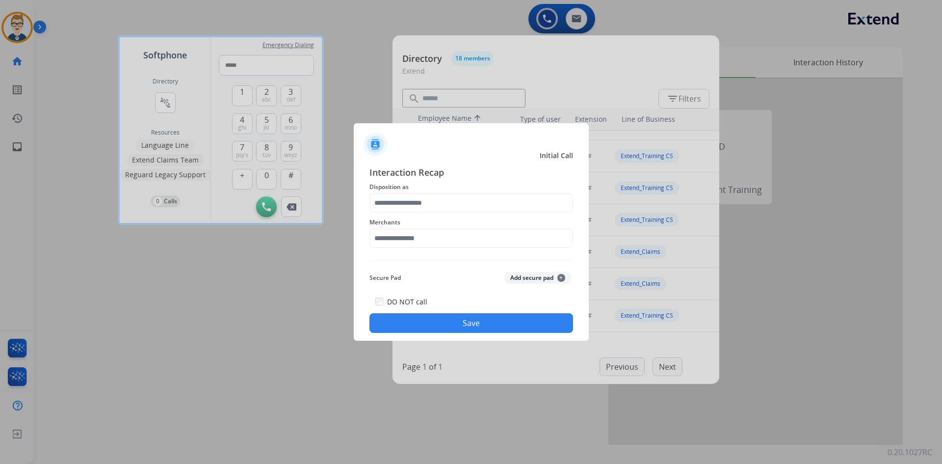
type input "**********"
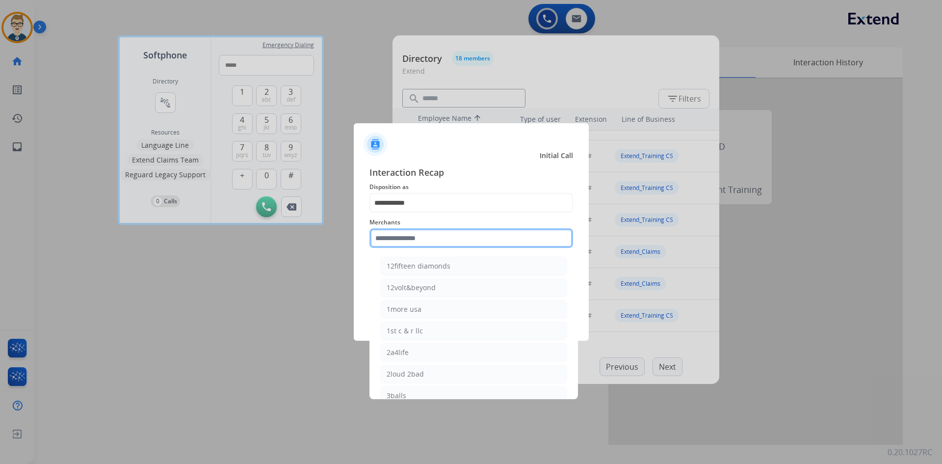
click at [414, 233] on input "text" at bounding box center [471, 238] width 204 height 20
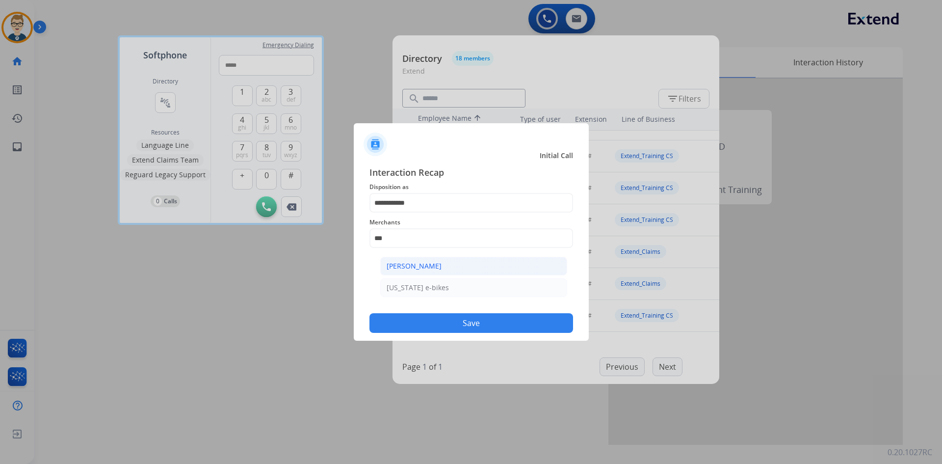
click at [421, 263] on div "[PERSON_NAME]" at bounding box center [414, 266] width 55 height 10
type input "**********"
click at [422, 313] on div "DO NOT call Save" at bounding box center [471, 313] width 204 height 37
click at [444, 322] on button "Save" at bounding box center [471, 323] width 204 height 20
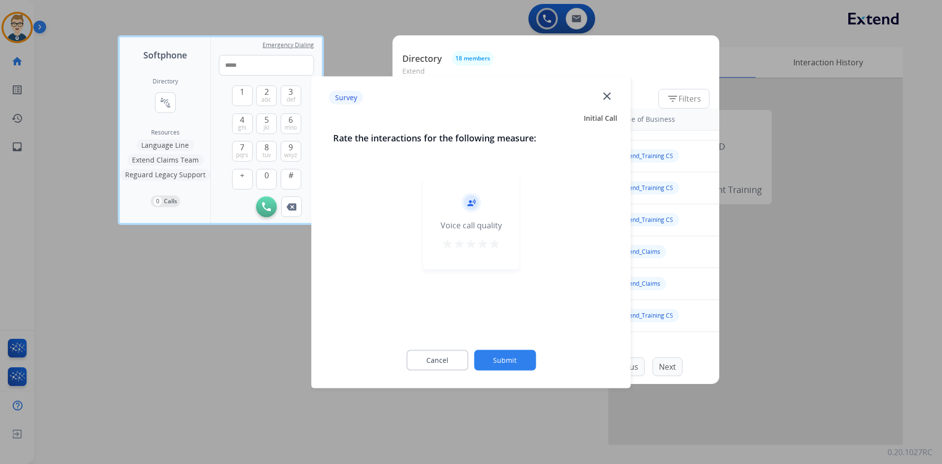
click at [470, 240] on mat-icon "star" at bounding box center [471, 243] width 12 height 12
click at [499, 366] on button "Submit" at bounding box center [505, 359] width 62 height 21
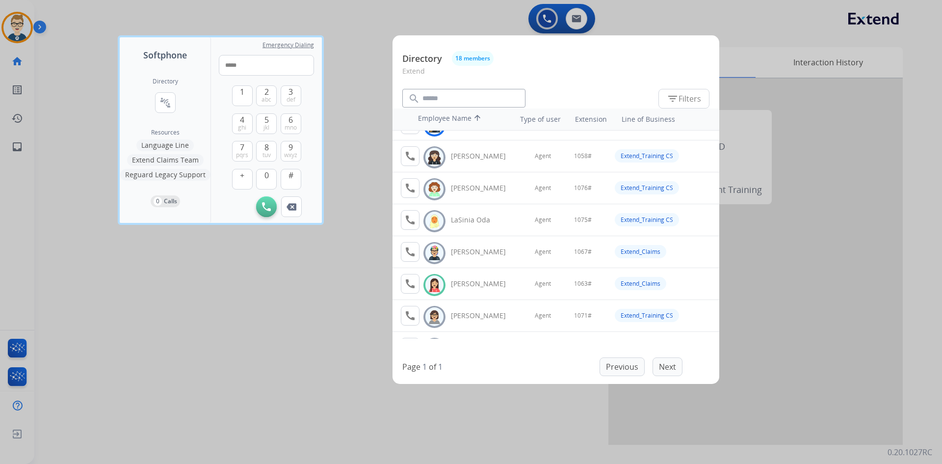
click at [16, 25] on div at bounding box center [471, 232] width 942 height 464
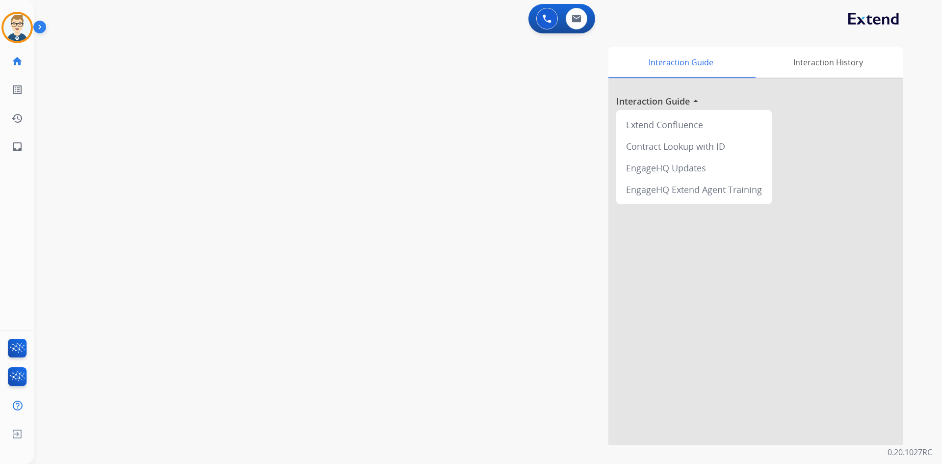
click at [16, 25] on img at bounding box center [16, 27] width 27 height 27
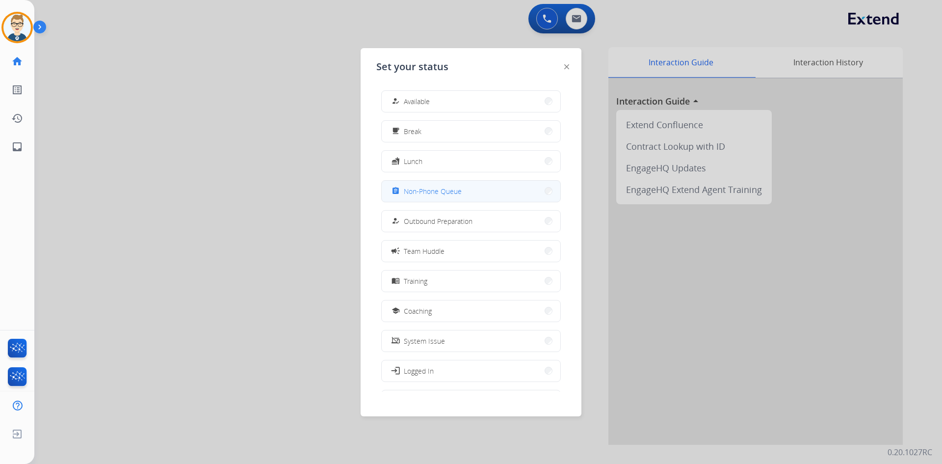
click at [394, 194] on div "assignment" at bounding box center [397, 191] width 14 height 12
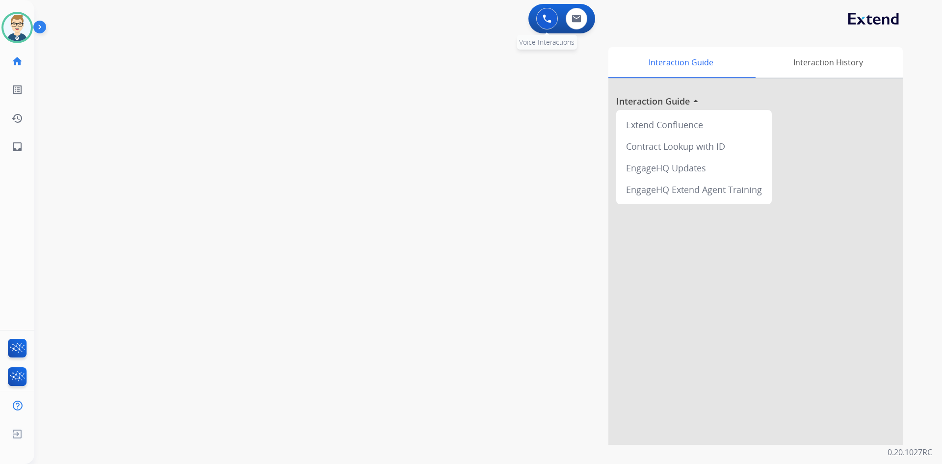
click at [551, 19] on img at bounding box center [547, 18] width 9 height 9
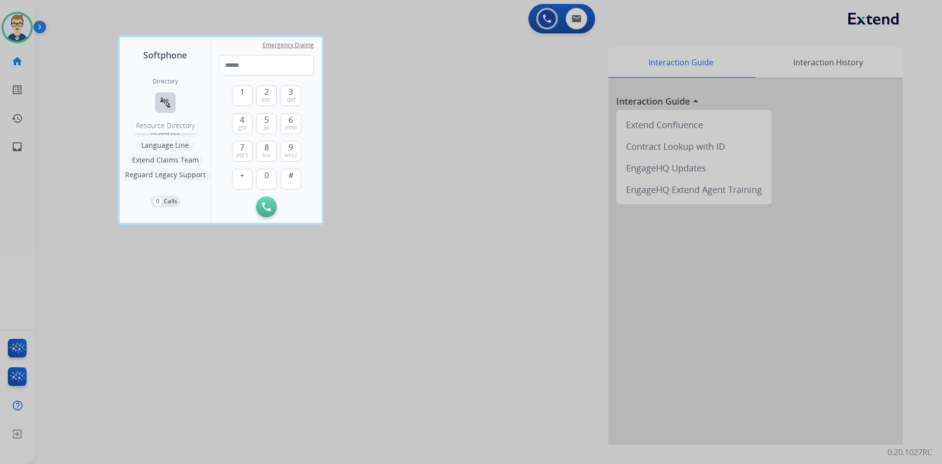
click at [169, 104] on mat-icon "connect_without_contact" at bounding box center [165, 103] width 12 height 12
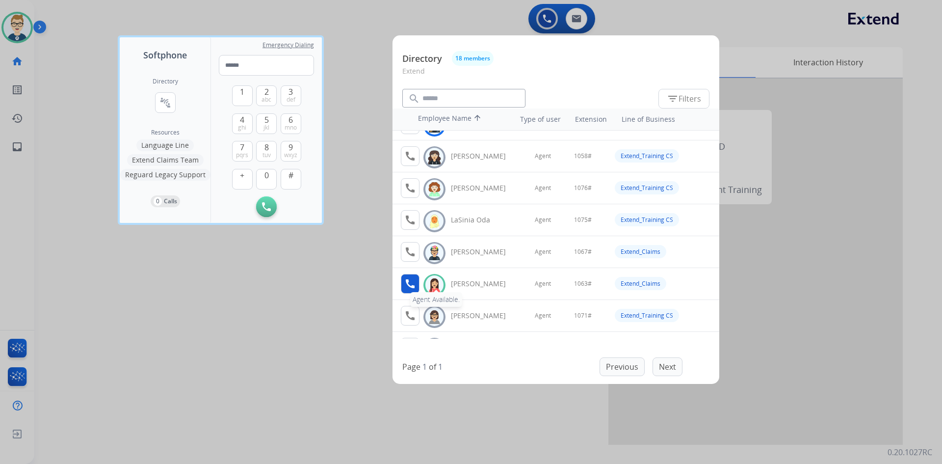
click at [403, 284] on button "call Agent Available." at bounding box center [410, 284] width 19 height 20
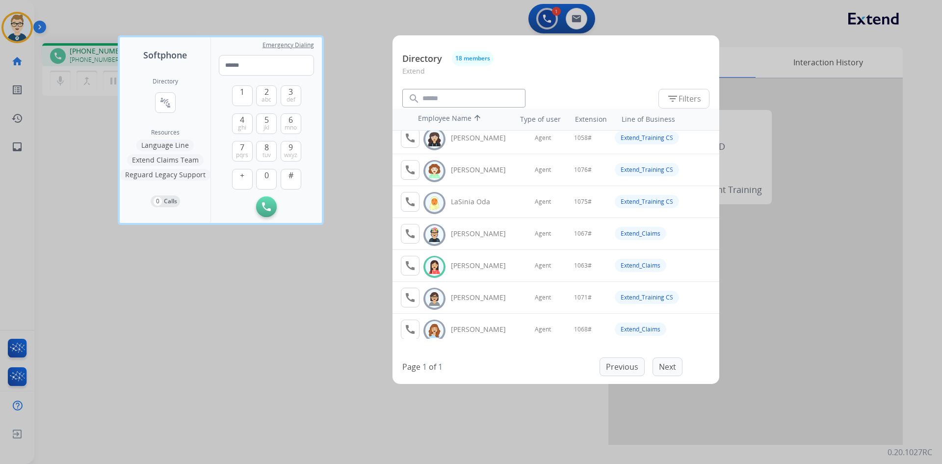
scroll to position [294, 0]
click at [245, 95] on button "1" at bounding box center [242, 95] width 21 height 21
click at [261, 175] on button "0" at bounding box center [266, 179] width 21 height 21
click at [289, 124] on span "mno" at bounding box center [291, 128] width 12 height 8
click at [291, 94] on span "3" at bounding box center [291, 92] width 4 height 12
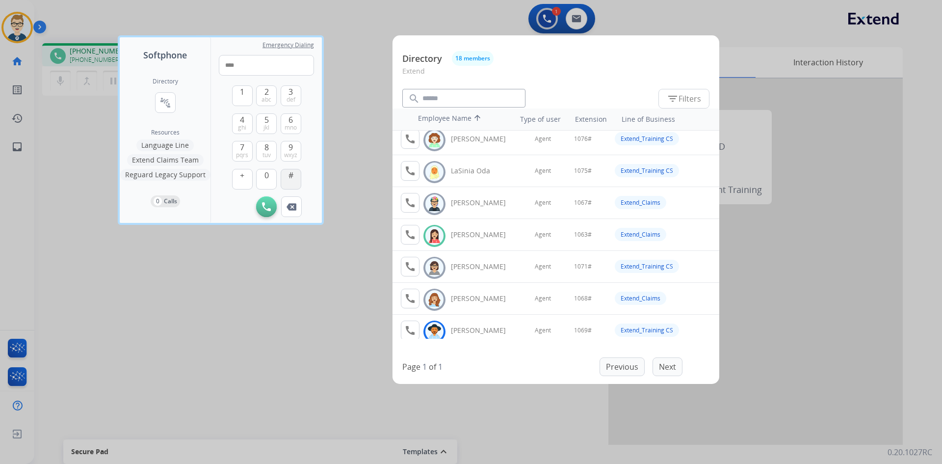
click at [291, 176] on span "#" at bounding box center [291, 175] width 5 height 12
type input "*****"
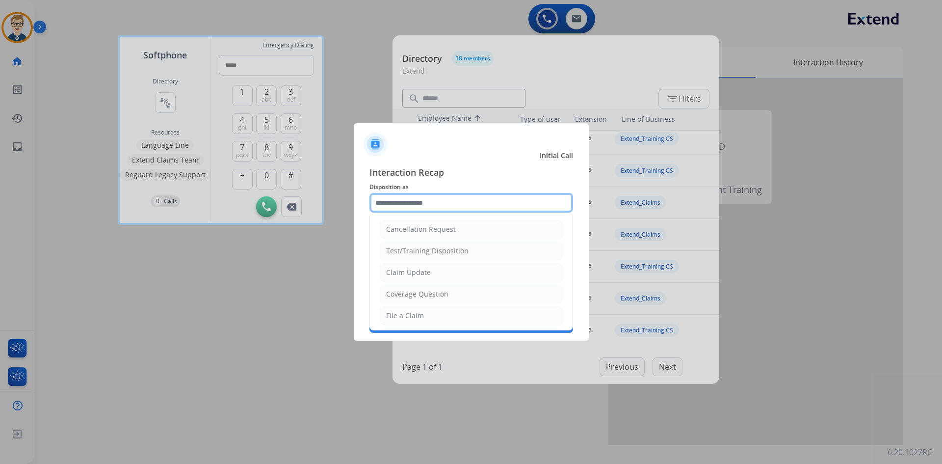
click at [451, 197] on input "text" at bounding box center [471, 203] width 204 height 20
click at [417, 276] on div "Claim Update" at bounding box center [408, 272] width 45 height 10
type input "**********"
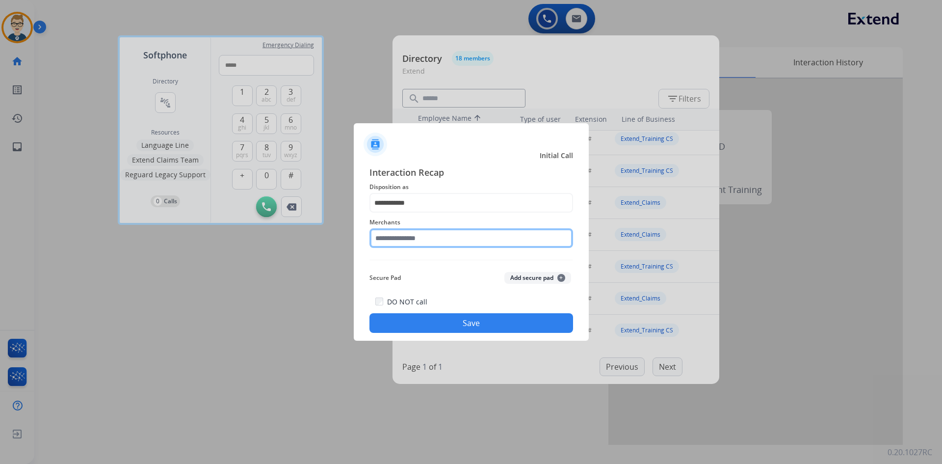
click at [420, 240] on input "text" at bounding box center [471, 238] width 204 height 20
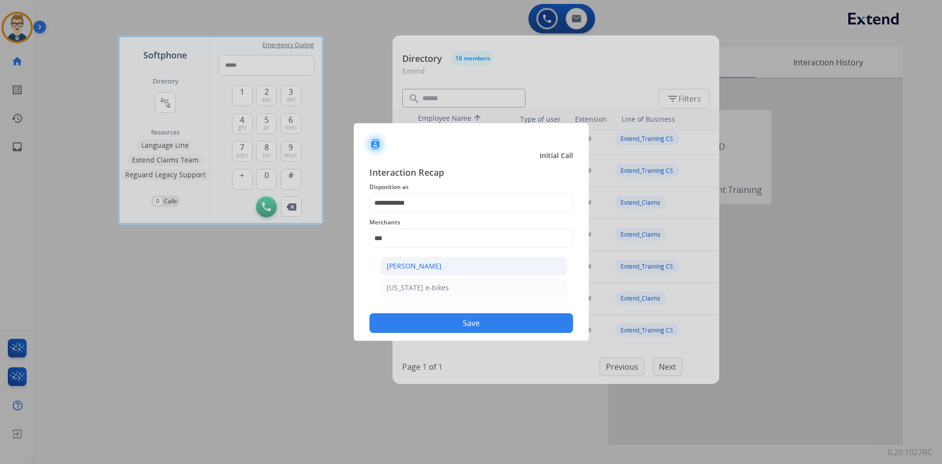
click at [420, 264] on div "[PERSON_NAME]" at bounding box center [414, 266] width 55 height 10
type input "**********"
click at [427, 315] on button "Save" at bounding box center [471, 323] width 204 height 20
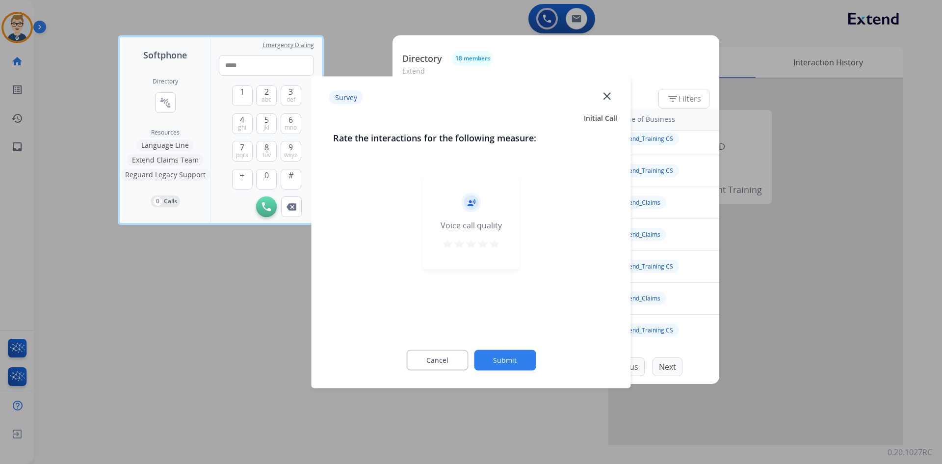
click at [469, 244] on mat-icon "star" at bounding box center [471, 243] width 12 height 12
click at [490, 353] on button "Submit" at bounding box center [505, 359] width 62 height 21
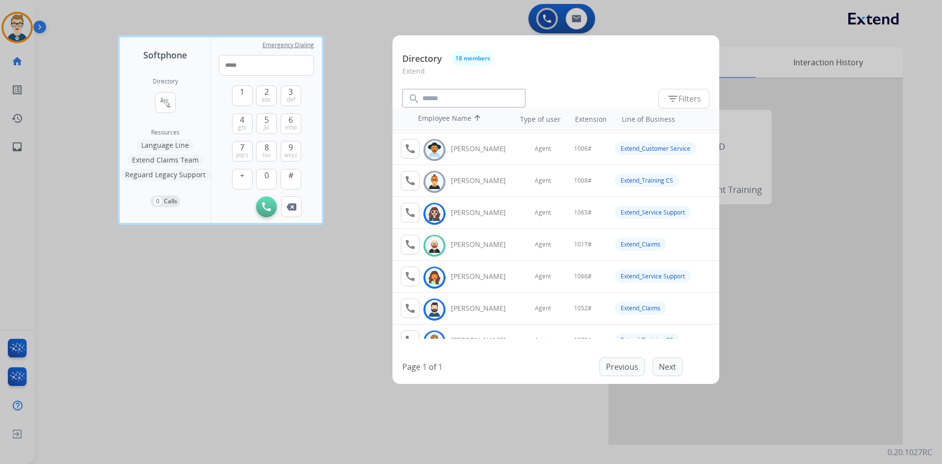
scroll to position [0, 0]
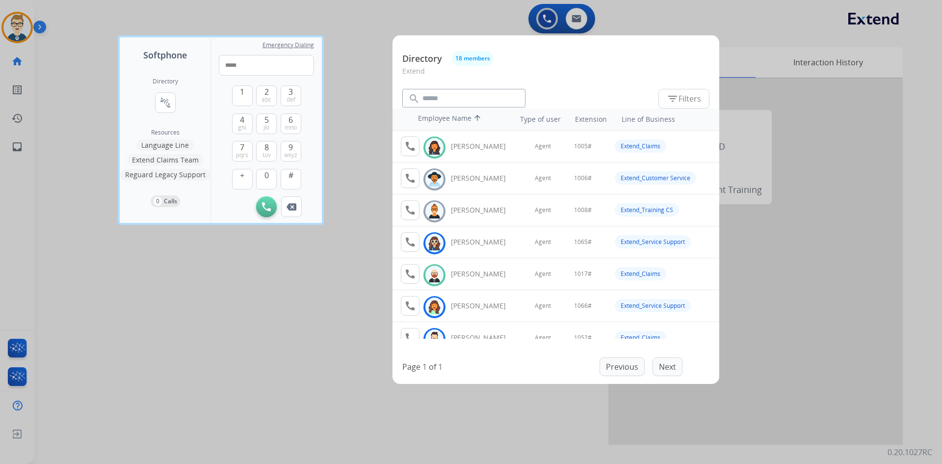
click at [318, 252] on div at bounding box center [471, 232] width 942 height 464
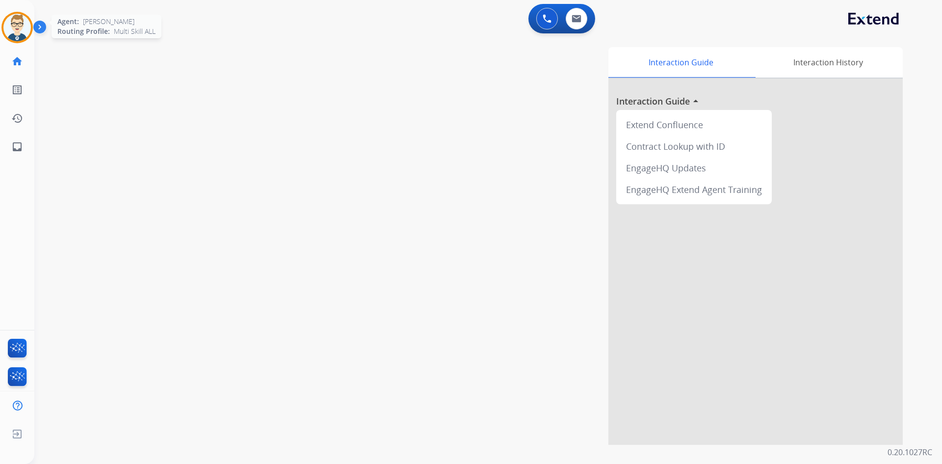
click at [20, 23] on img at bounding box center [16, 27] width 27 height 27
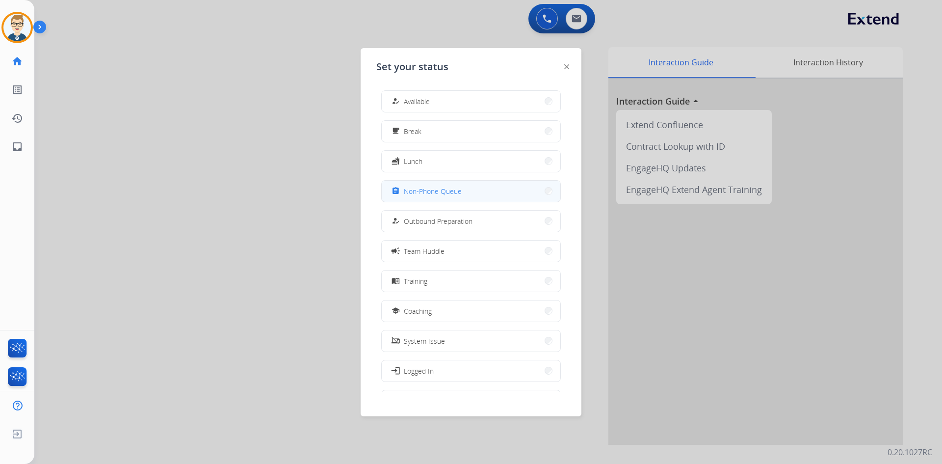
click at [475, 193] on button "assignment Non-Phone Queue" at bounding box center [471, 191] width 179 height 21
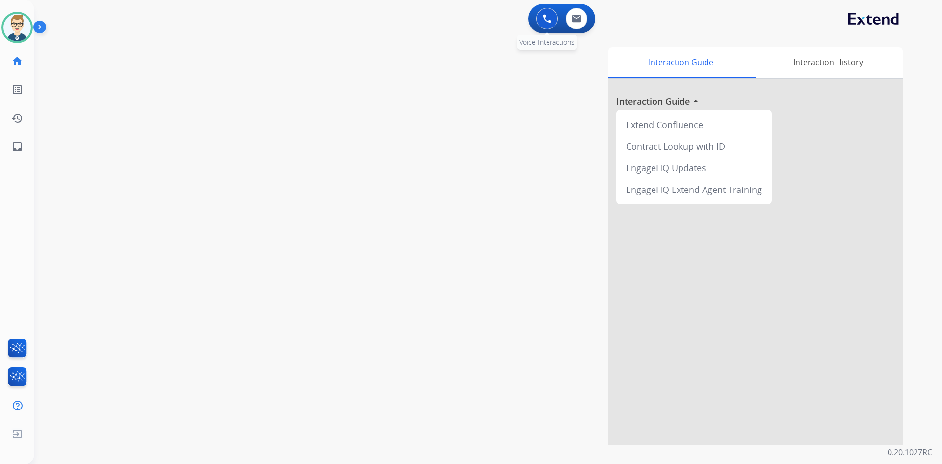
click at [539, 16] on button at bounding box center [547, 19] width 22 height 22
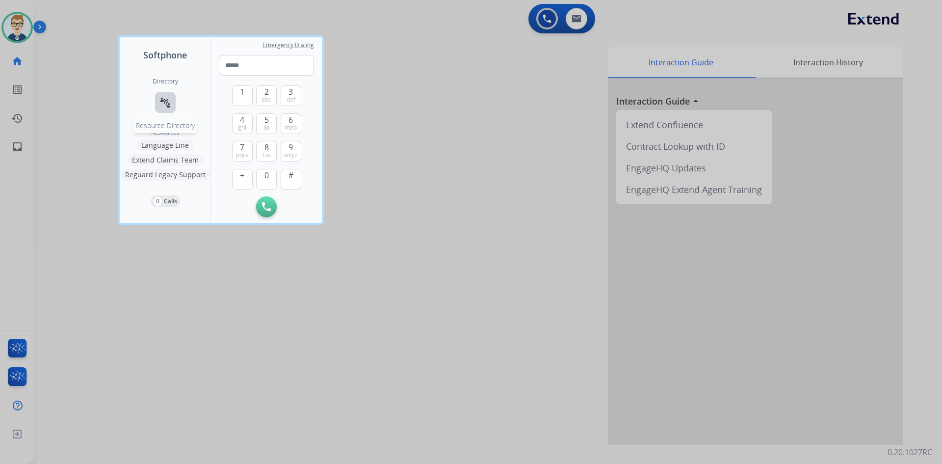
click at [156, 105] on button "connect_without_contact Resource Directory" at bounding box center [165, 102] width 21 height 21
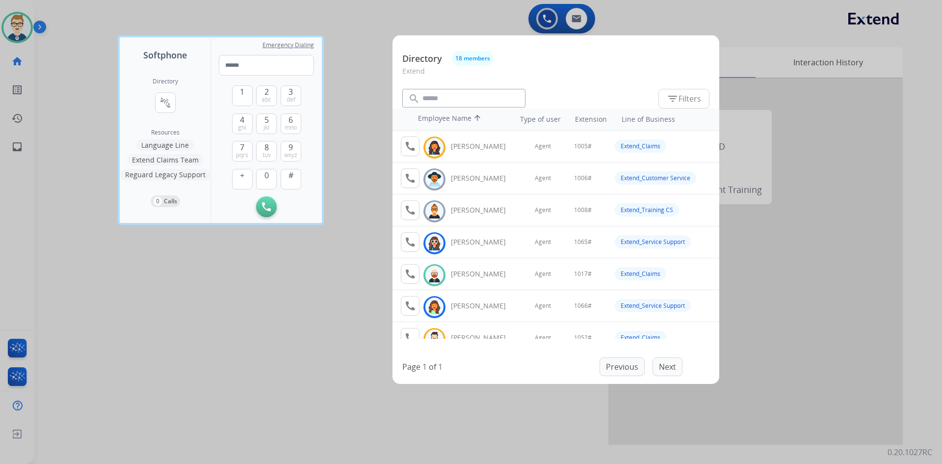
click at [162, 158] on button "Extend Claims Team" at bounding box center [165, 160] width 77 height 12
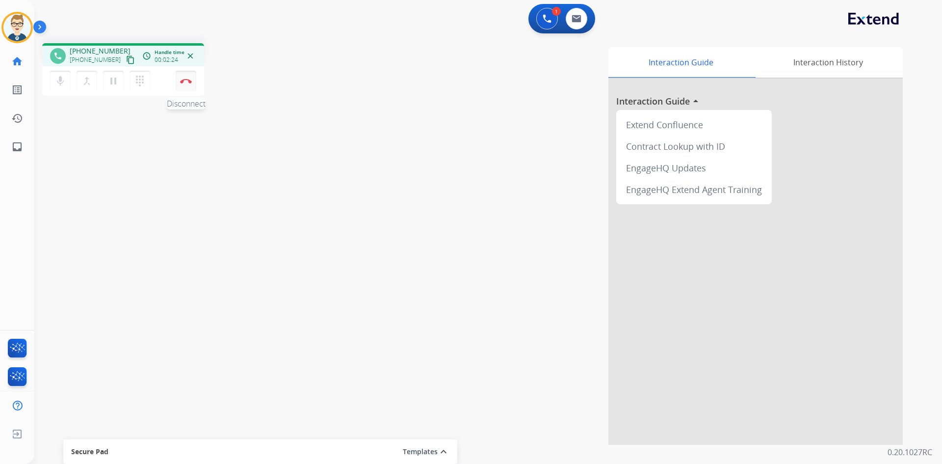
click at [182, 80] on img at bounding box center [186, 81] width 12 height 5
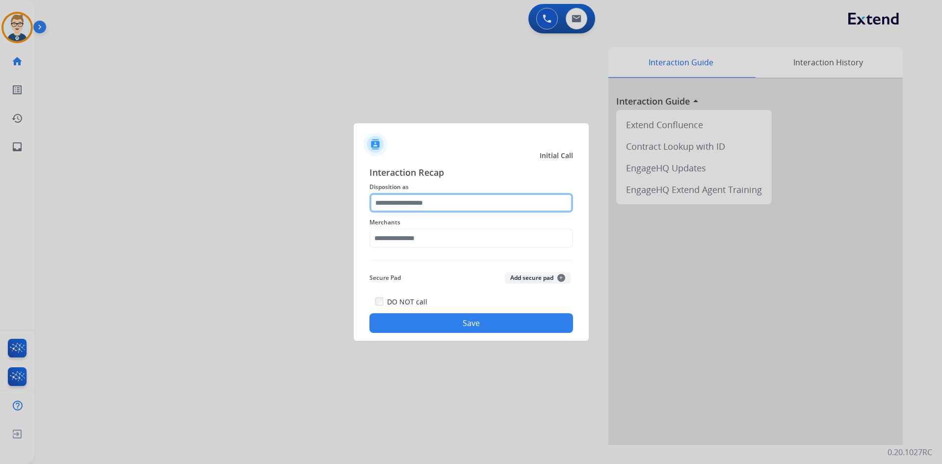
click at [449, 205] on input "text" at bounding box center [471, 203] width 204 height 20
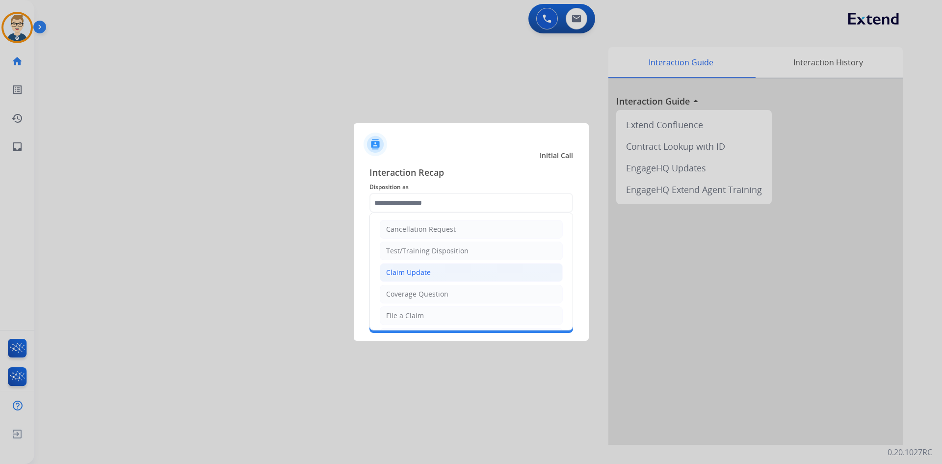
click at [414, 269] on div "Claim Update" at bounding box center [408, 272] width 45 height 10
type input "**********"
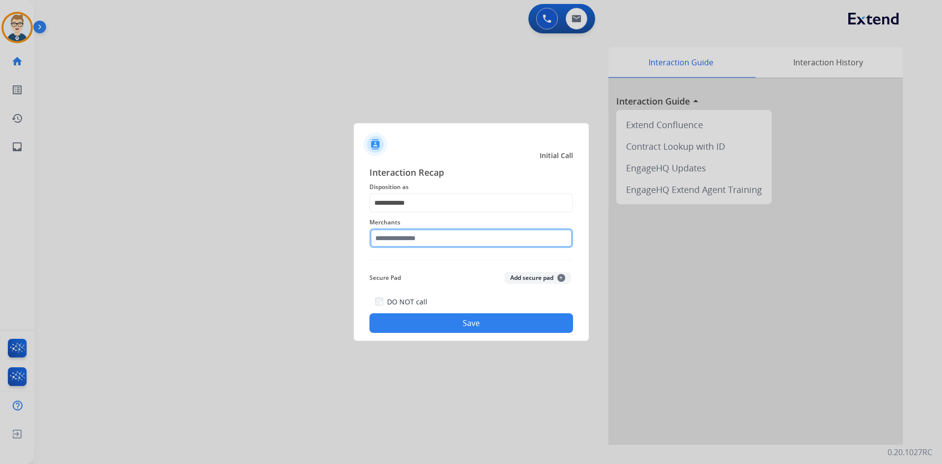
click at [407, 235] on input "text" at bounding box center [471, 238] width 204 height 20
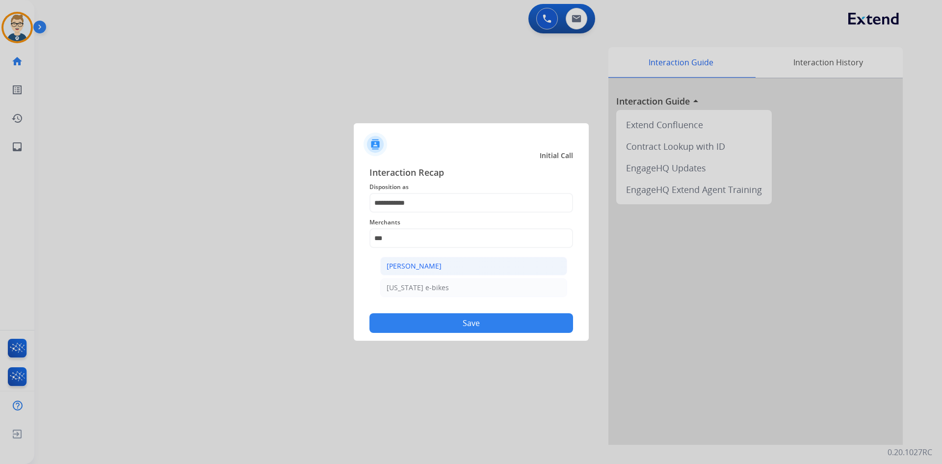
click at [412, 265] on div "[PERSON_NAME]" at bounding box center [414, 266] width 55 height 10
type input "**********"
click at [422, 321] on button "Save" at bounding box center [471, 323] width 204 height 20
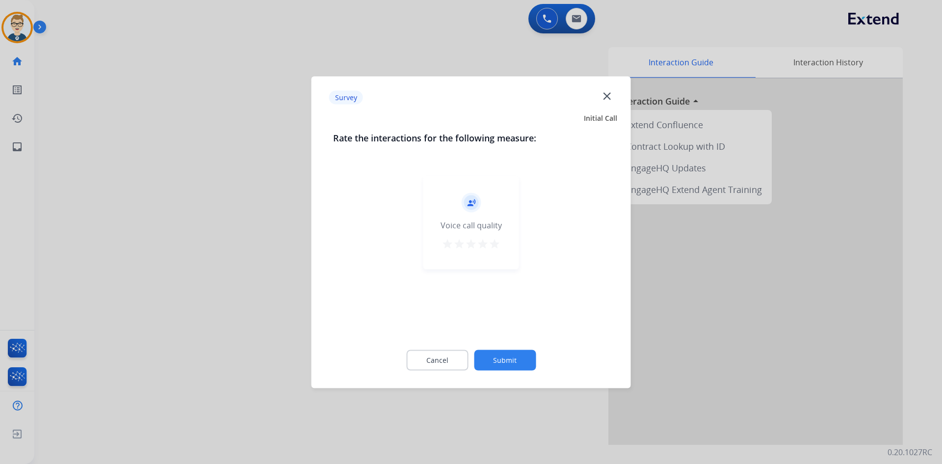
click at [493, 241] on mat-icon "star" at bounding box center [495, 243] width 12 height 12
click at [513, 355] on button "Submit" at bounding box center [505, 359] width 62 height 21
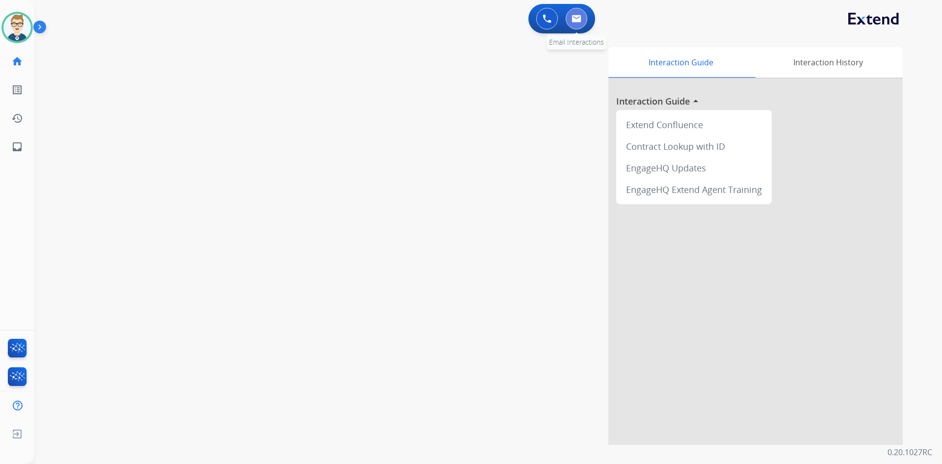
click at [574, 17] on img at bounding box center [577, 19] width 10 height 8
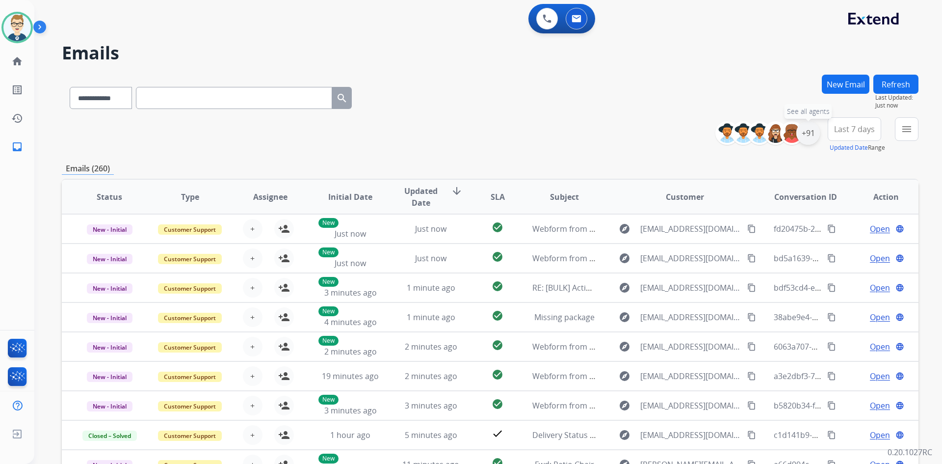
click at [814, 133] on div "+91" at bounding box center [808, 133] width 24 height 24
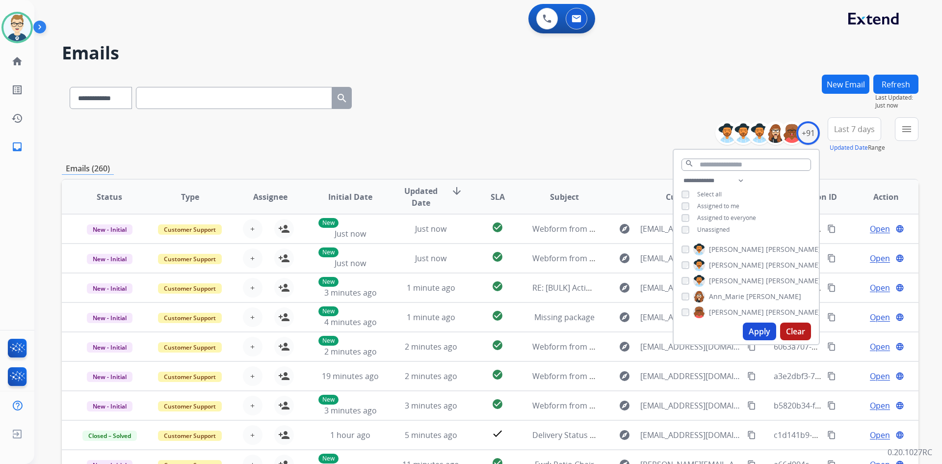
click at [768, 333] on button "Apply" at bounding box center [759, 331] width 33 height 18
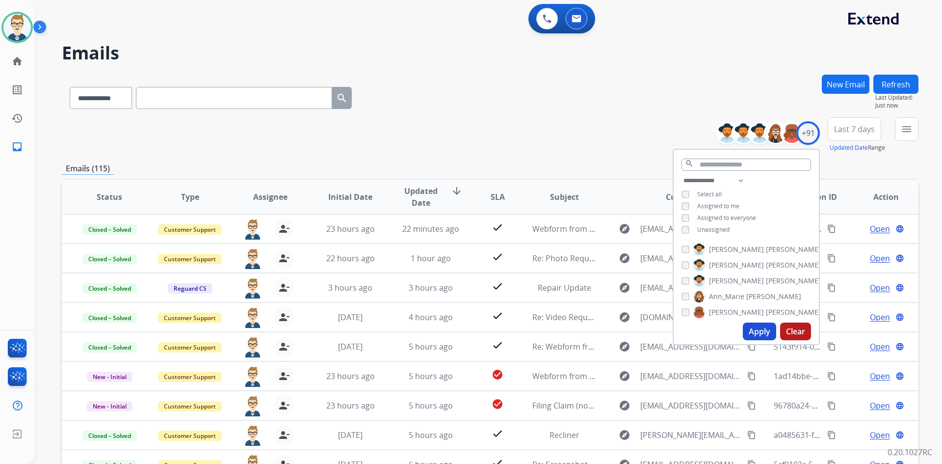
click at [496, 158] on div "**********" at bounding box center [490, 317] width 857 height 484
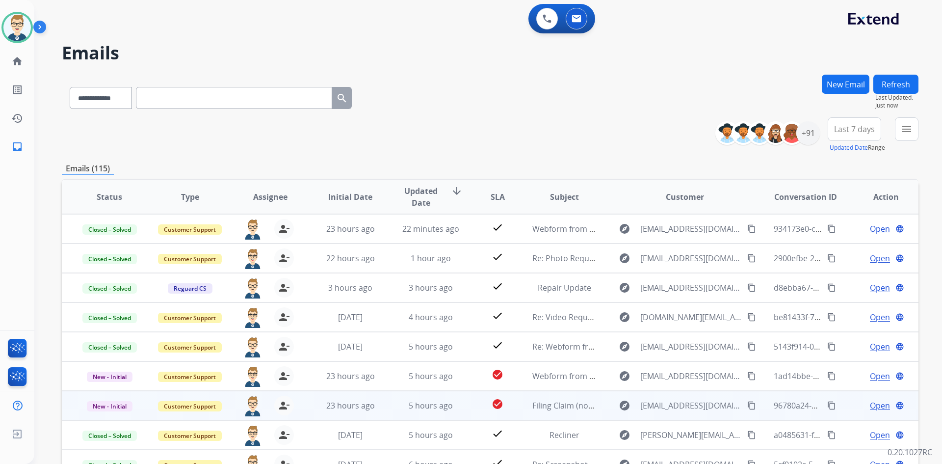
click at [870, 406] on span "Open" at bounding box center [880, 405] width 20 height 12
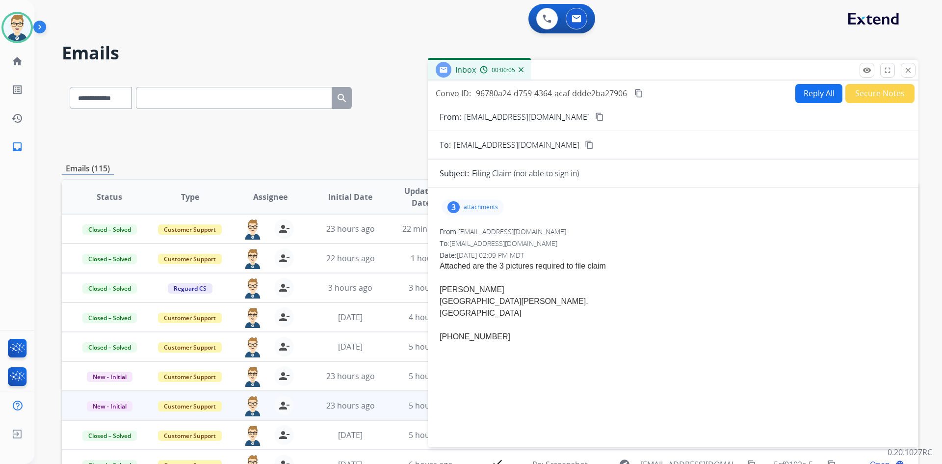
click at [642, 96] on mat-icon "content_copy" at bounding box center [638, 93] width 9 height 9
click at [826, 100] on button "Reply All" at bounding box center [818, 93] width 47 height 19
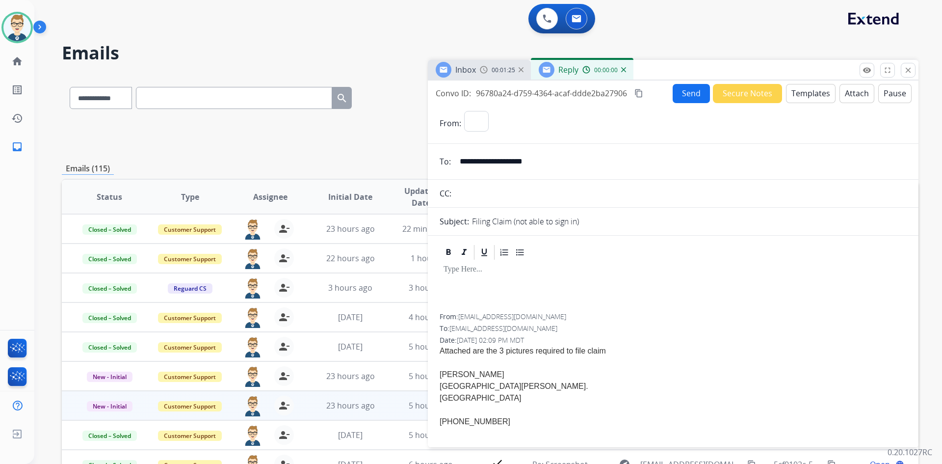
select select "**********"
click at [801, 92] on button "Templates" at bounding box center [811, 93] width 50 height 19
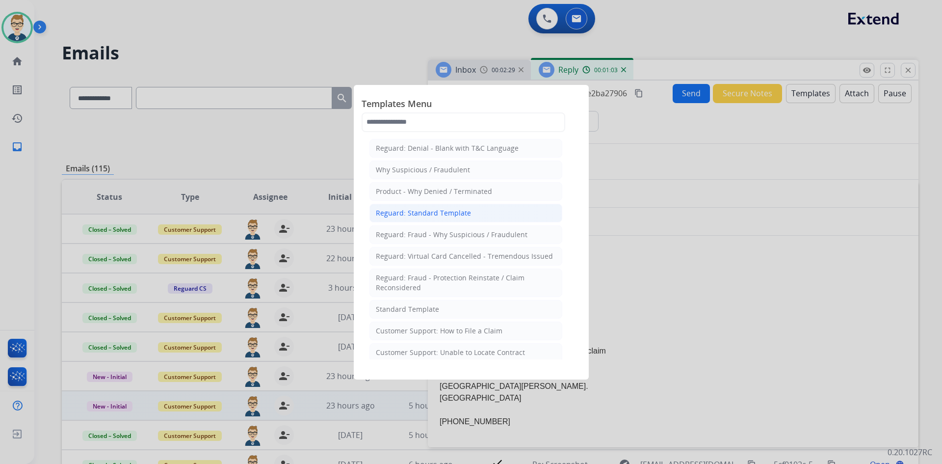
click at [426, 211] on div "Reguard: Standard Template" at bounding box center [423, 213] width 95 height 10
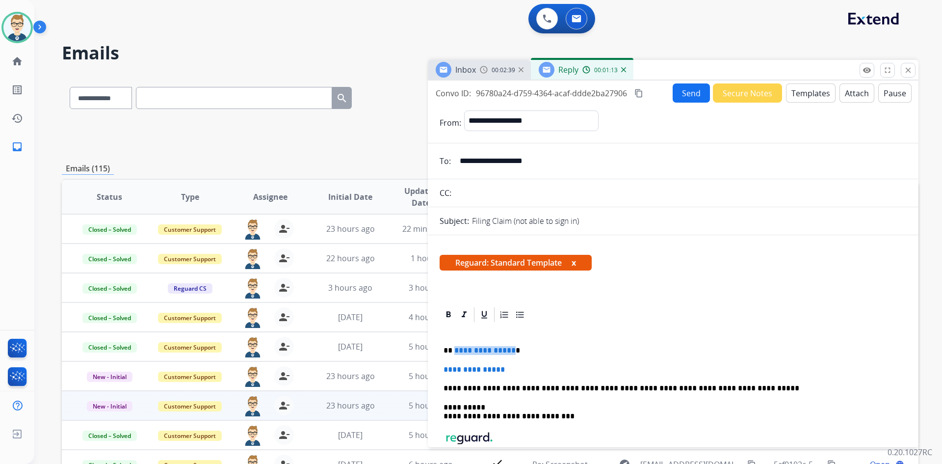
drag, startPoint x: 510, startPoint y: 349, endPoint x: 454, endPoint y: 351, distance: 56.0
click at [454, 351] on p "**********" at bounding box center [669, 350] width 451 height 9
click at [505, 366] on span "**********" at bounding box center [474, 369] width 61 height 7
drag, startPoint x: 516, startPoint y: 368, endPoint x: 441, endPoint y: 368, distance: 74.6
click at [441, 368] on div "**********" at bounding box center [673, 420] width 467 height 194
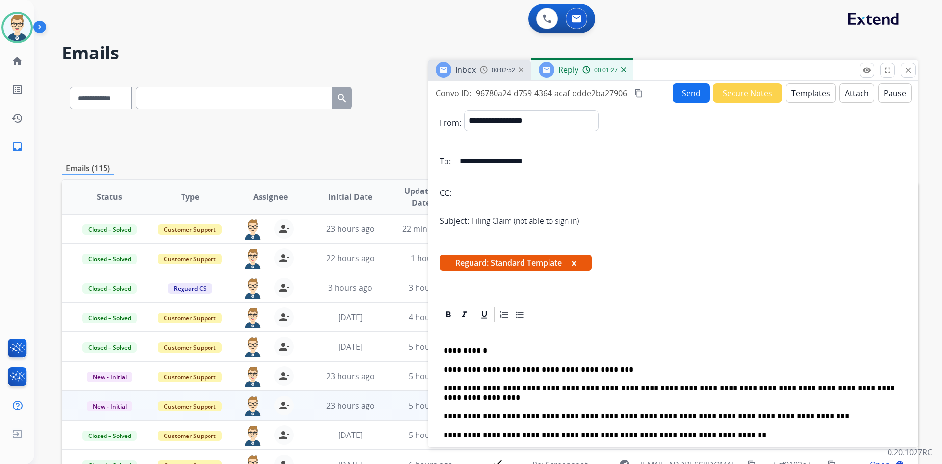
click at [550, 368] on p "**********" at bounding box center [669, 369] width 451 height 9
click at [567, 369] on p "**********" at bounding box center [669, 369] width 451 height 9
click at [680, 385] on p "**********" at bounding box center [669, 393] width 451 height 18
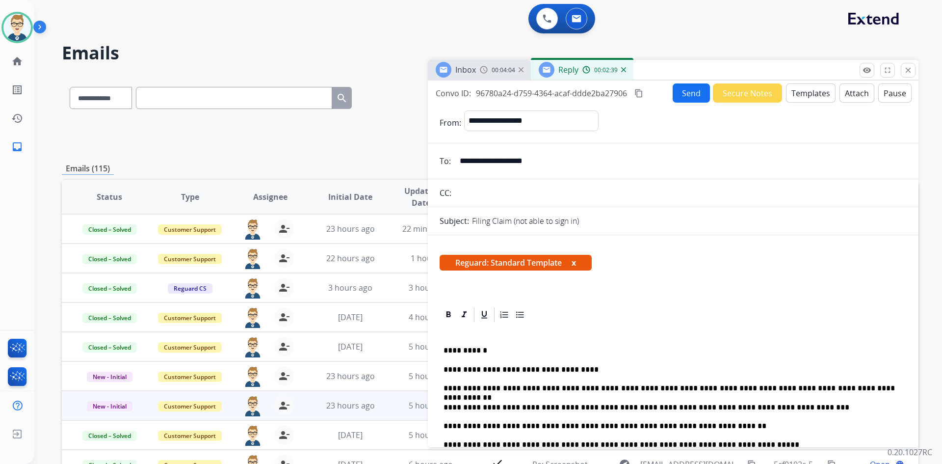
click at [844, 388] on p "**********" at bounding box center [669, 388] width 451 height 9
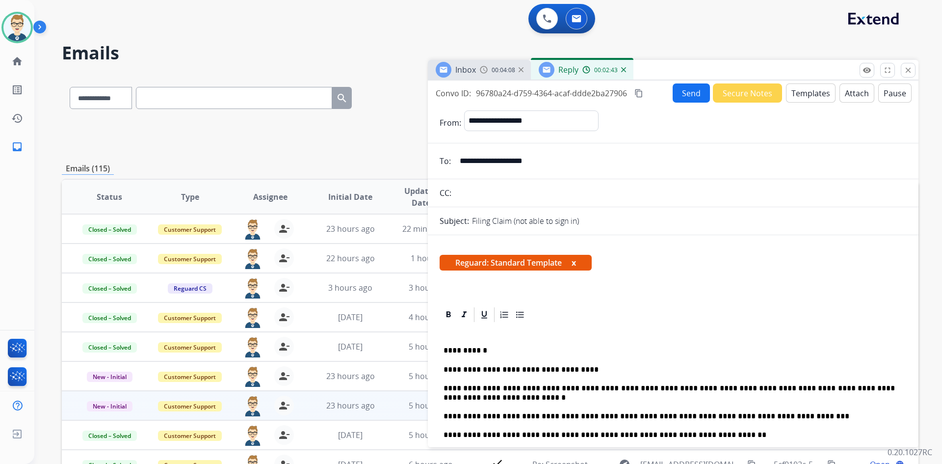
click at [533, 435] on p "**********" at bounding box center [669, 434] width 451 height 9
click at [687, 96] on button "Send" at bounding box center [691, 92] width 37 height 19
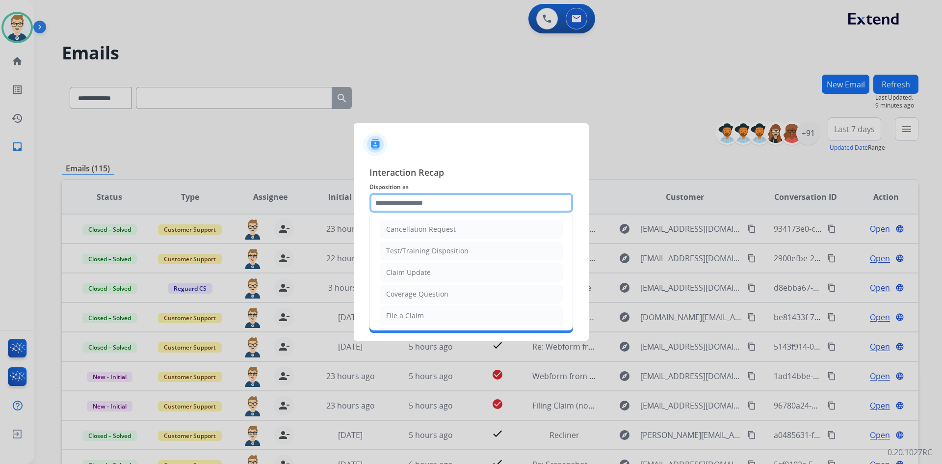
click at [427, 200] on input "text" at bounding box center [471, 203] width 204 height 20
click at [411, 276] on div "Claim Update" at bounding box center [408, 272] width 45 height 10
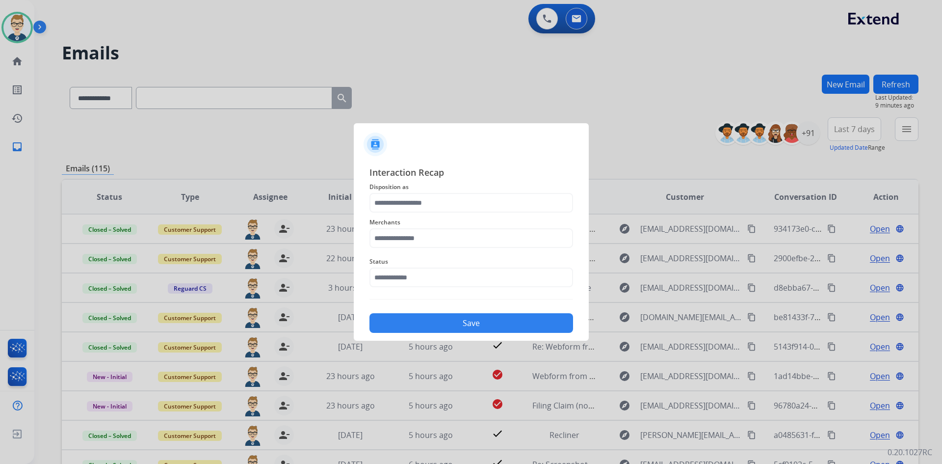
type input "**********"
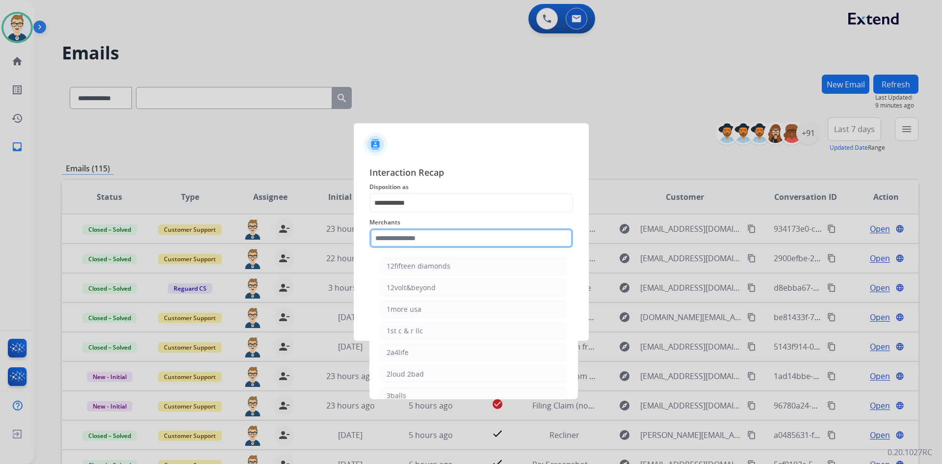
click at [414, 238] on input "text" at bounding box center [471, 238] width 204 height 20
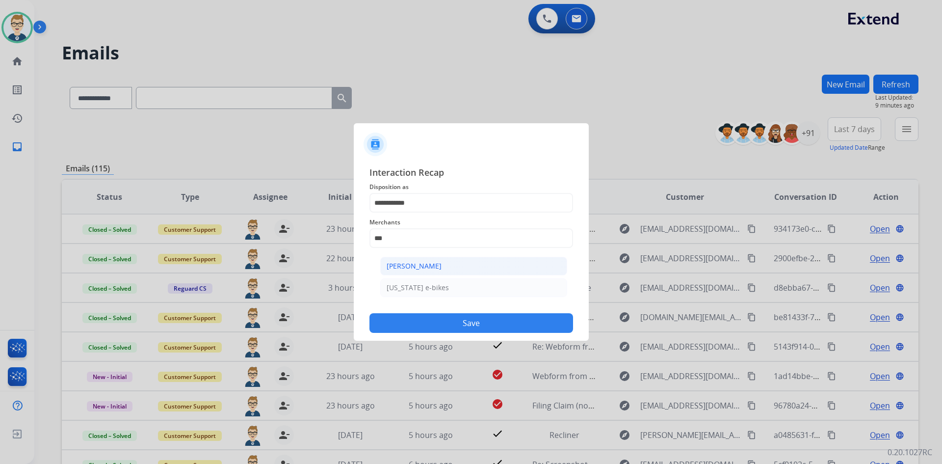
click at [415, 260] on li "[PERSON_NAME]" at bounding box center [473, 266] width 187 height 19
type input "**********"
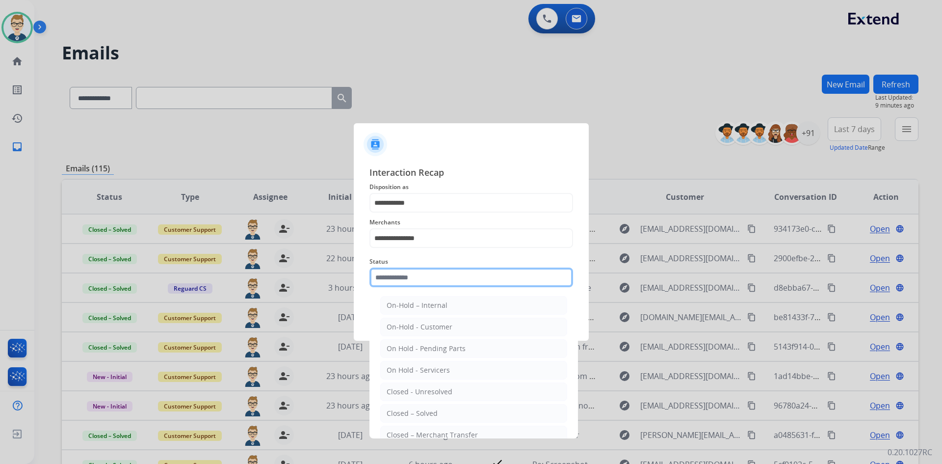
click at [412, 282] on input "text" at bounding box center [471, 277] width 204 height 20
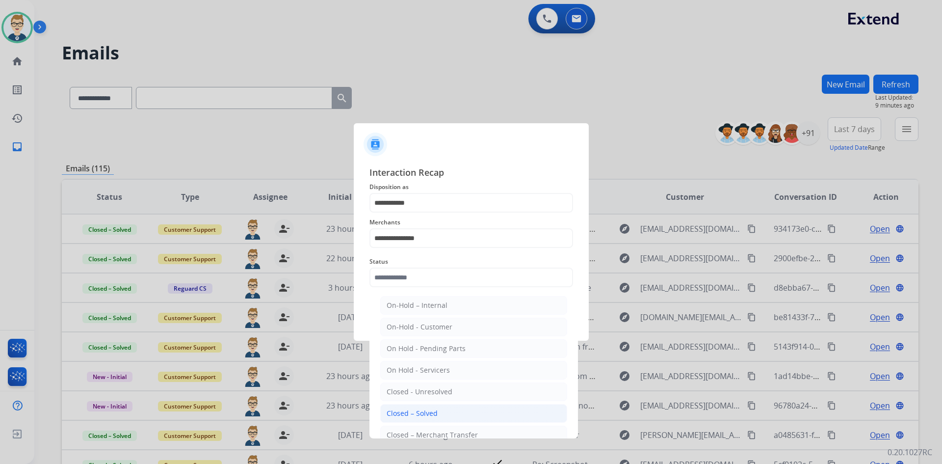
click at [411, 410] on div "Closed – Solved" at bounding box center [412, 413] width 51 height 10
type input "**********"
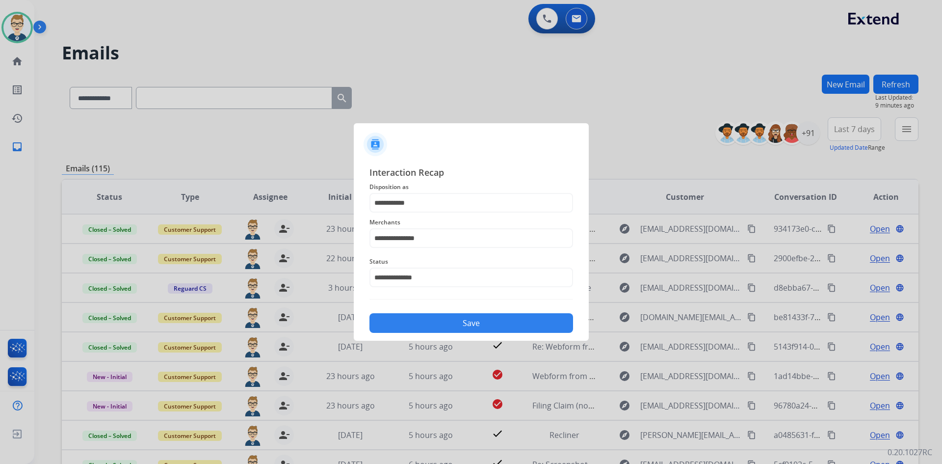
click at [447, 317] on button "Save" at bounding box center [471, 323] width 204 height 20
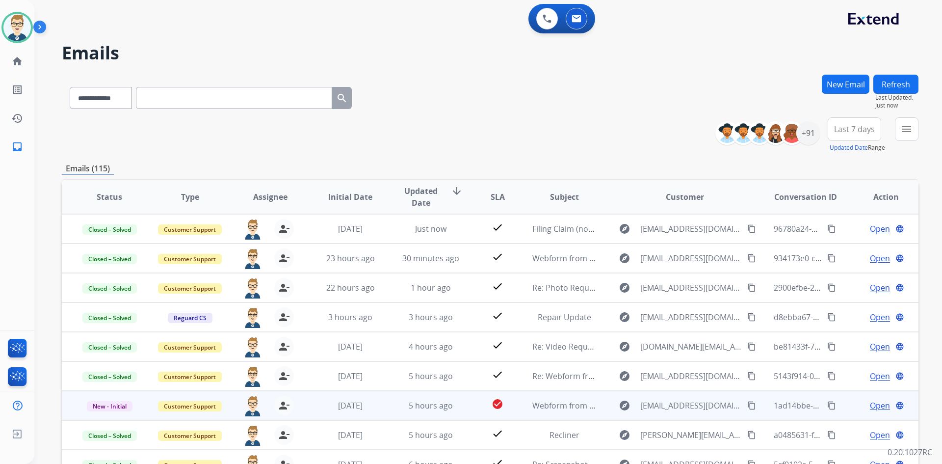
click at [827, 405] on mat-icon "content_copy" at bounding box center [831, 405] width 9 height 9
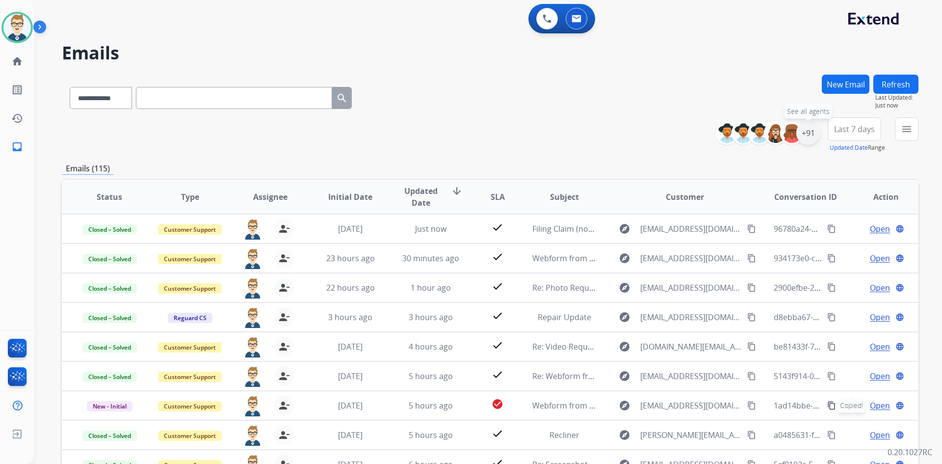
click at [810, 132] on div "+91" at bounding box center [808, 133] width 24 height 24
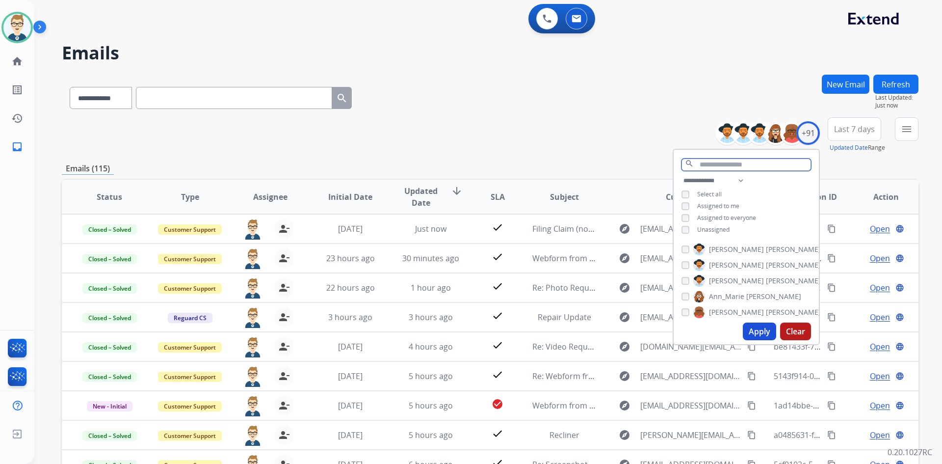
click at [761, 163] on input "text" at bounding box center [747, 164] width 130 height 12
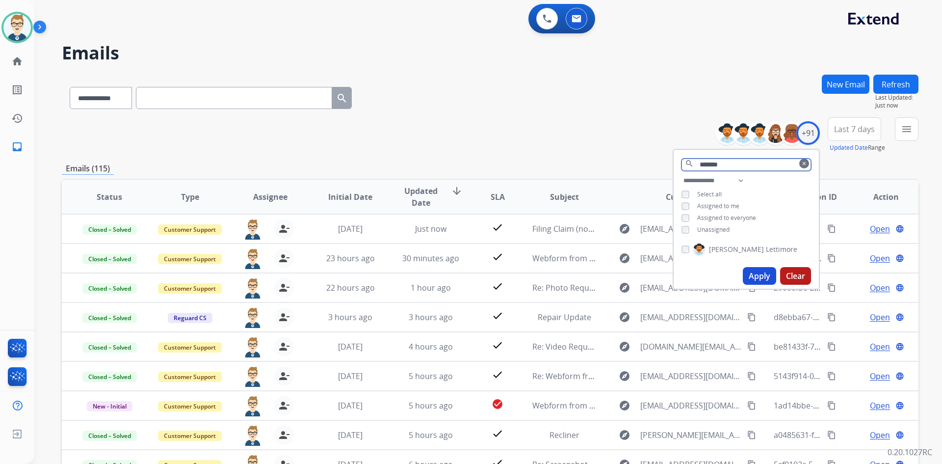
type input "*******"
click at [762, 274] on button "Apply" at bounding box center [759, 276] width 33 height 18
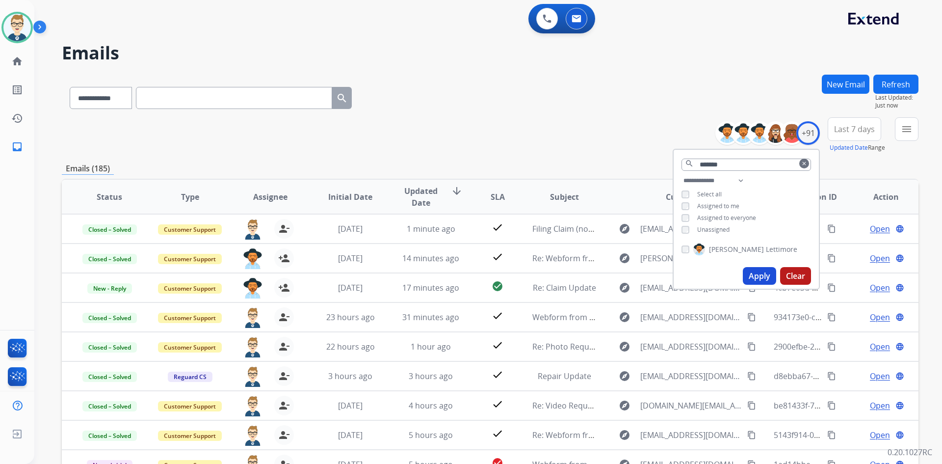
click at [562, 127] on div "**********" at bounding box center [490, 134] width 857 height 35
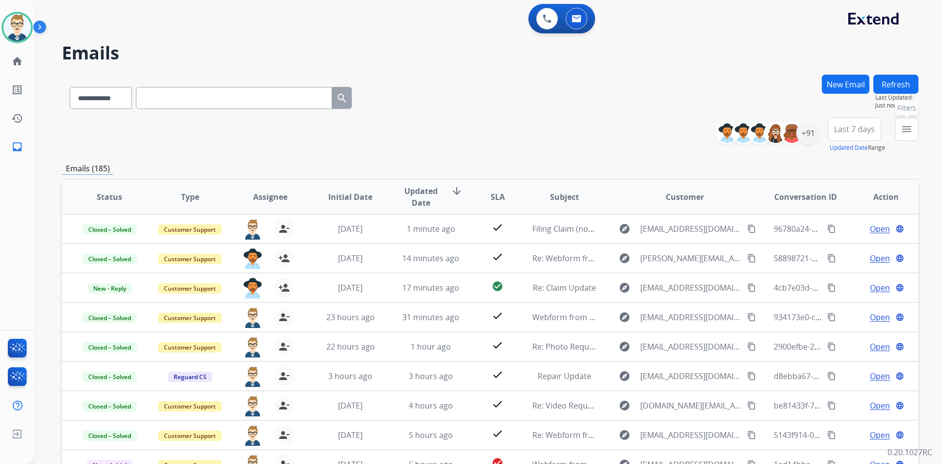
click at [910, 133] on mat-icon "menu" at bounding box center [907, 129] width 12 height 12
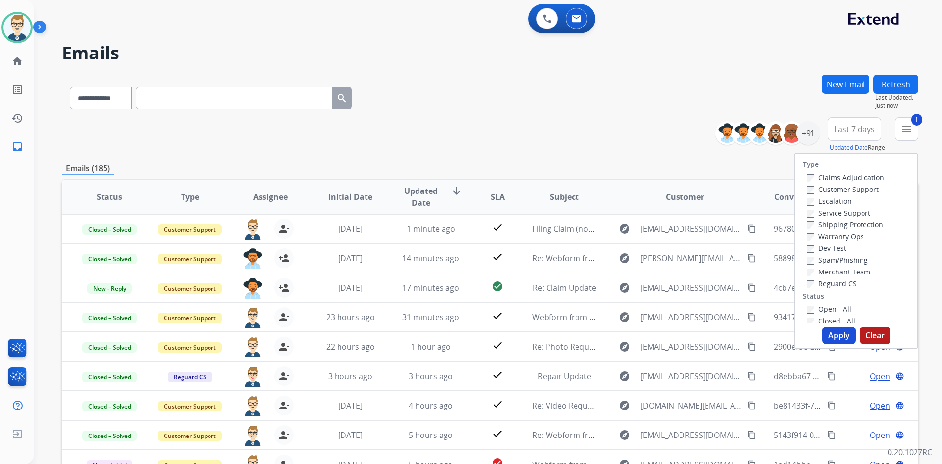
click at [827, 329] on button "Apply" at bounding box center [838, 335] width 33 height 18
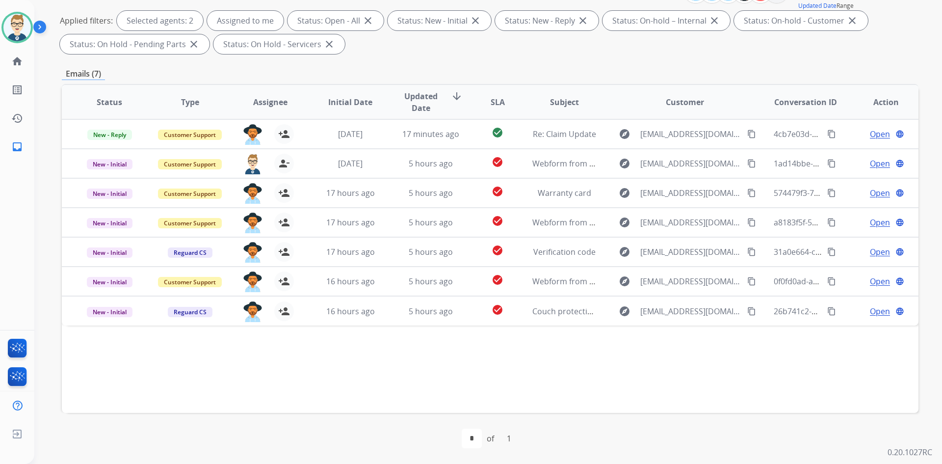
scroll to position [93, 0]
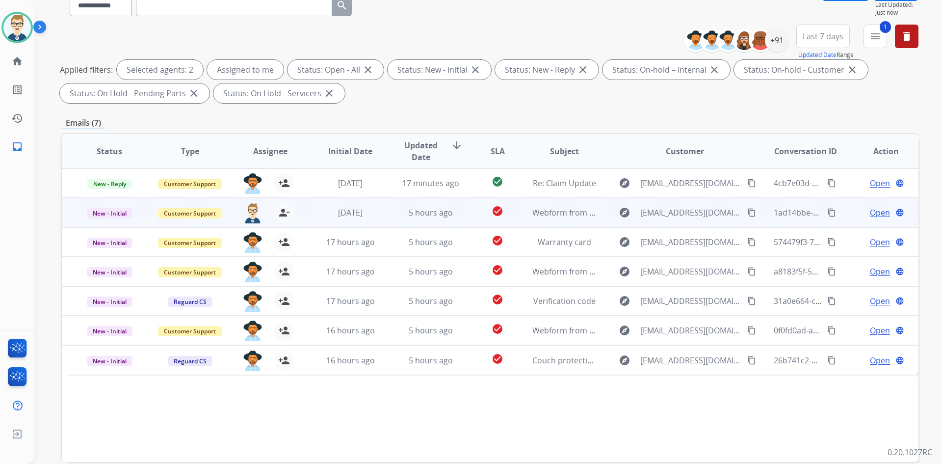
click at [827, 209] on mat-icon "content_copy" at bounding box center [831, 212] width 9 height 9
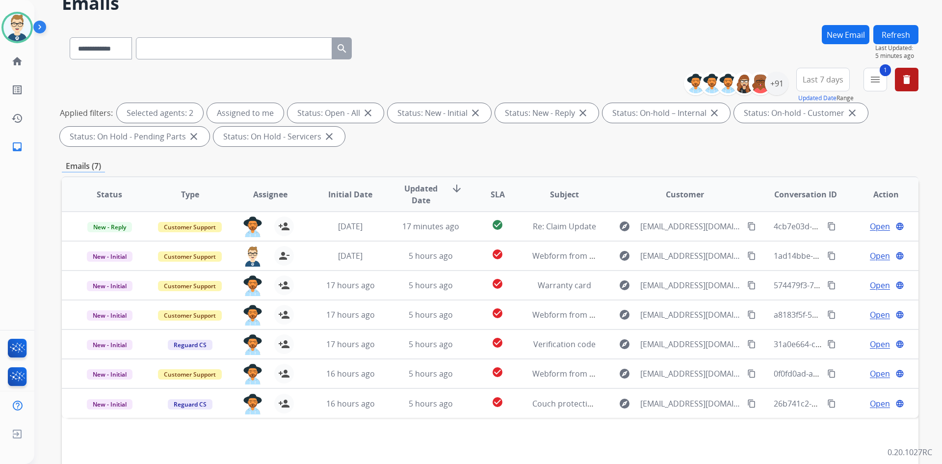
scroll to position [44, 0]
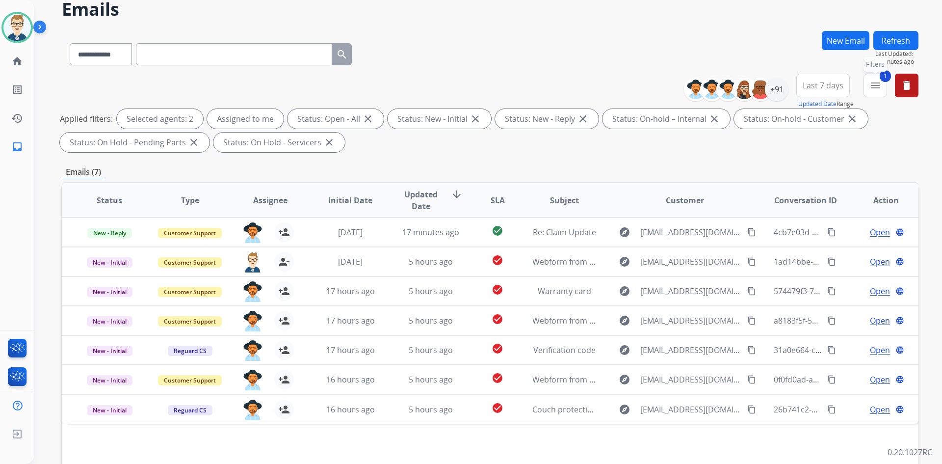
click at [873, 83] on mat-icon "menu" at bounding box center [875, 85] width 12 height 12
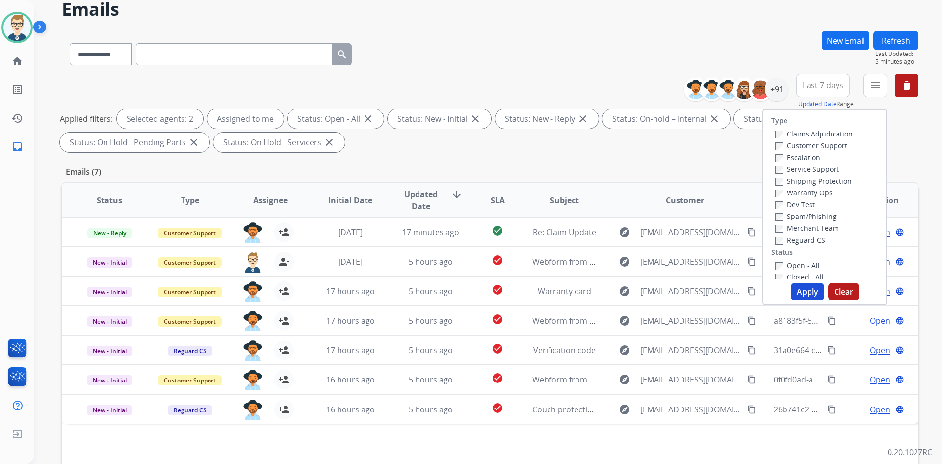
click at [799, 289] on button "Apply" at bounding box center [807, 292] width 33 height 18
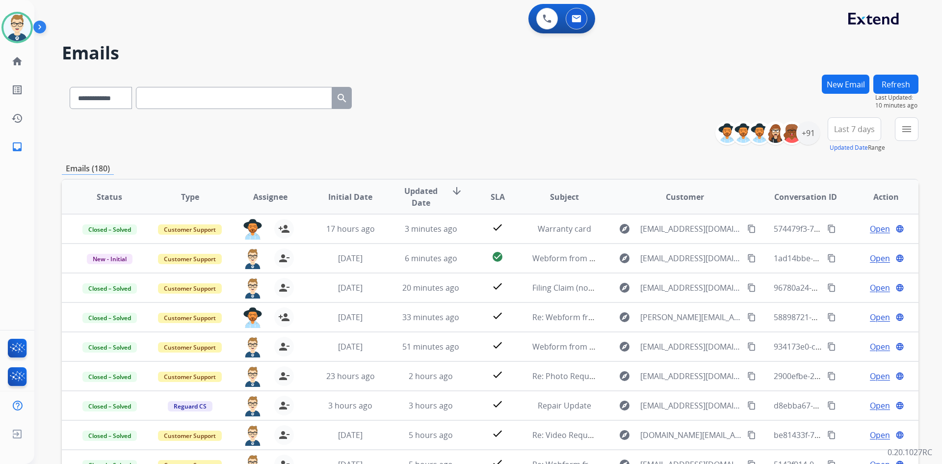
click at [893, 81] on button "Refresh" at bounding box center [895, 84] width 45 height 19
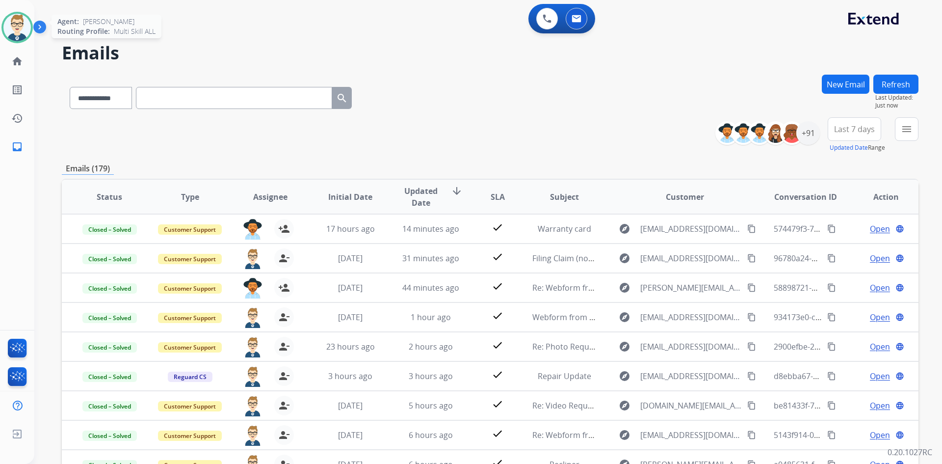
click at [24, 28] on img at bounding box center [16, 27] width 27 height 27
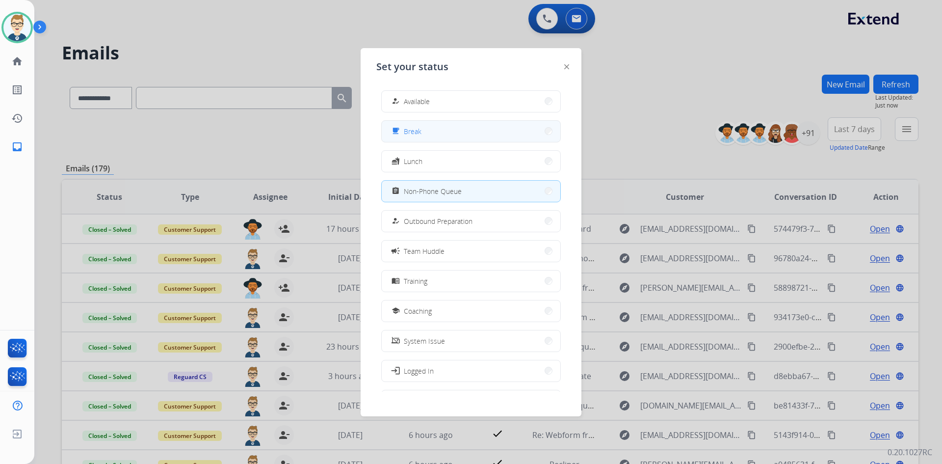
click at [447, 134] on button "free_breakfast Break" at bounding box center [471, 131] width 179 height 21
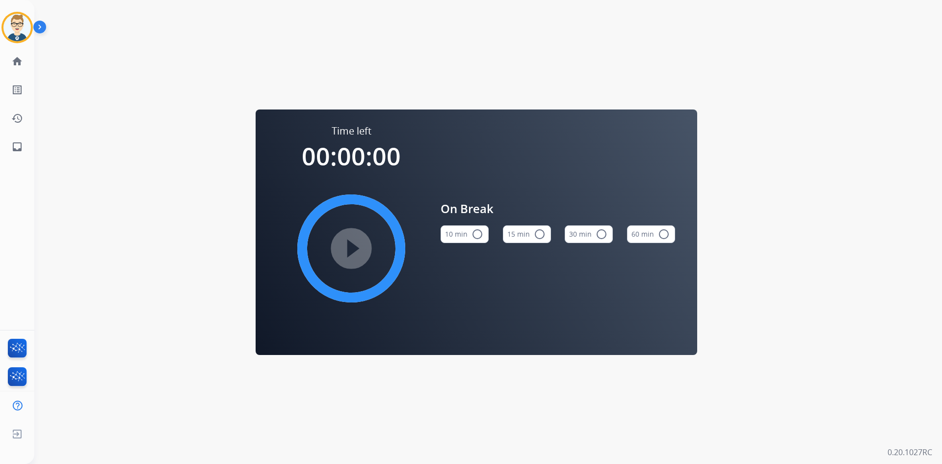
click at [523, 232] on button "15 min radio_button_unchecked" at bounding box center [527, 234] width 48 height 18
click at [345, 245] on mat-icon "play_circle_filled" at bounding box center [351, 248] width 12 height 12
click at [22, 18] on img at bounding box center [16, 27] width 27 height 27
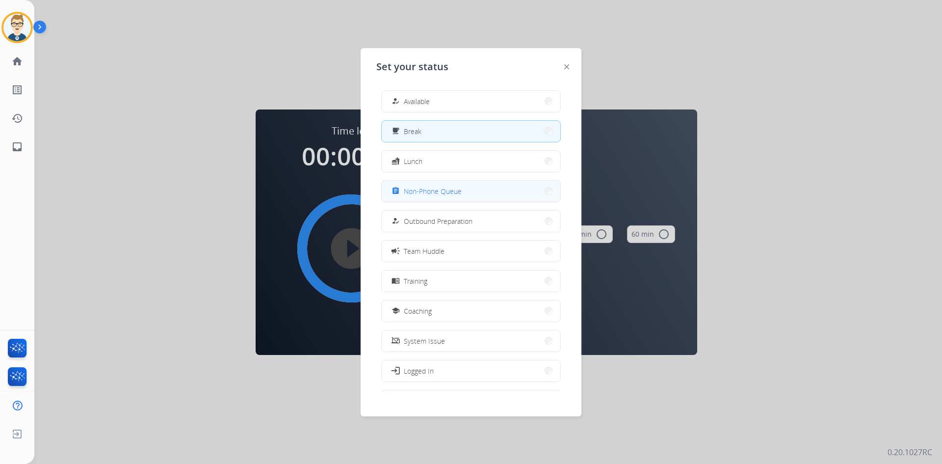
click at [508, 187] on button "assignment Non-Phone Queue" at bounding box center [471, 191] width 179 height 21
